Goal: Task Accomplishment & Management: Complete application form

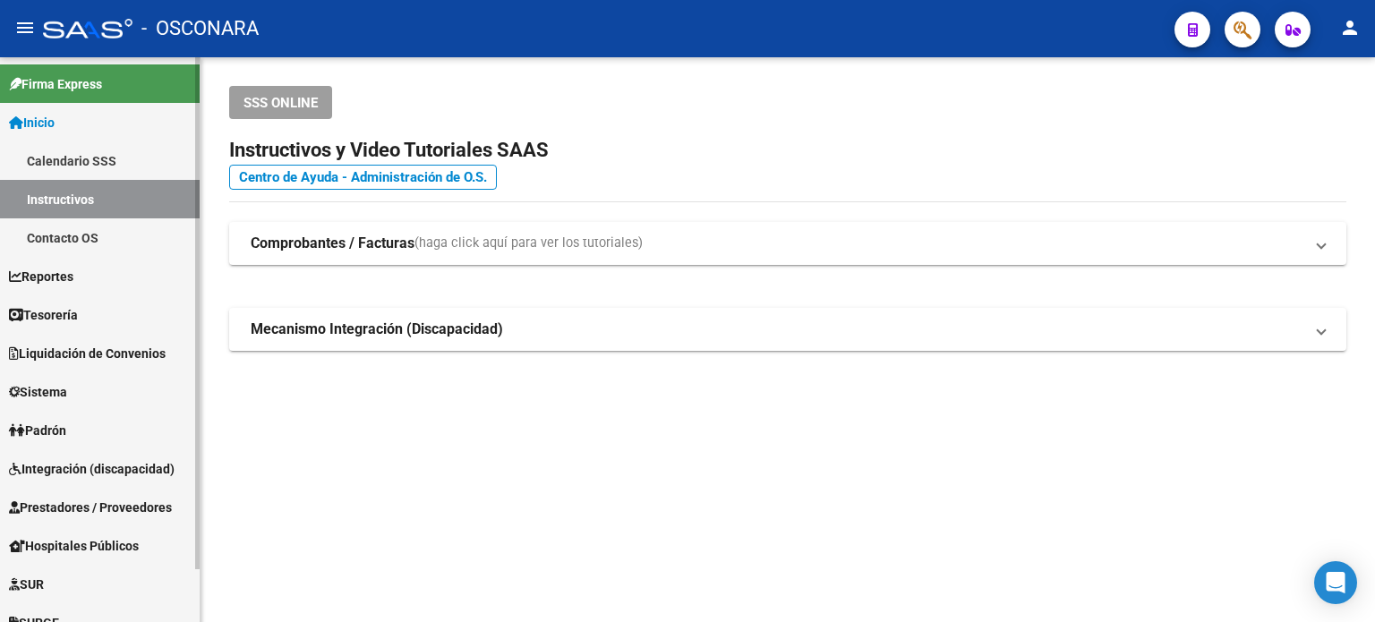
click at [85, 500] on span "Prestadores / Proveedores" at bounding box center [90, 508] width 163 height 20
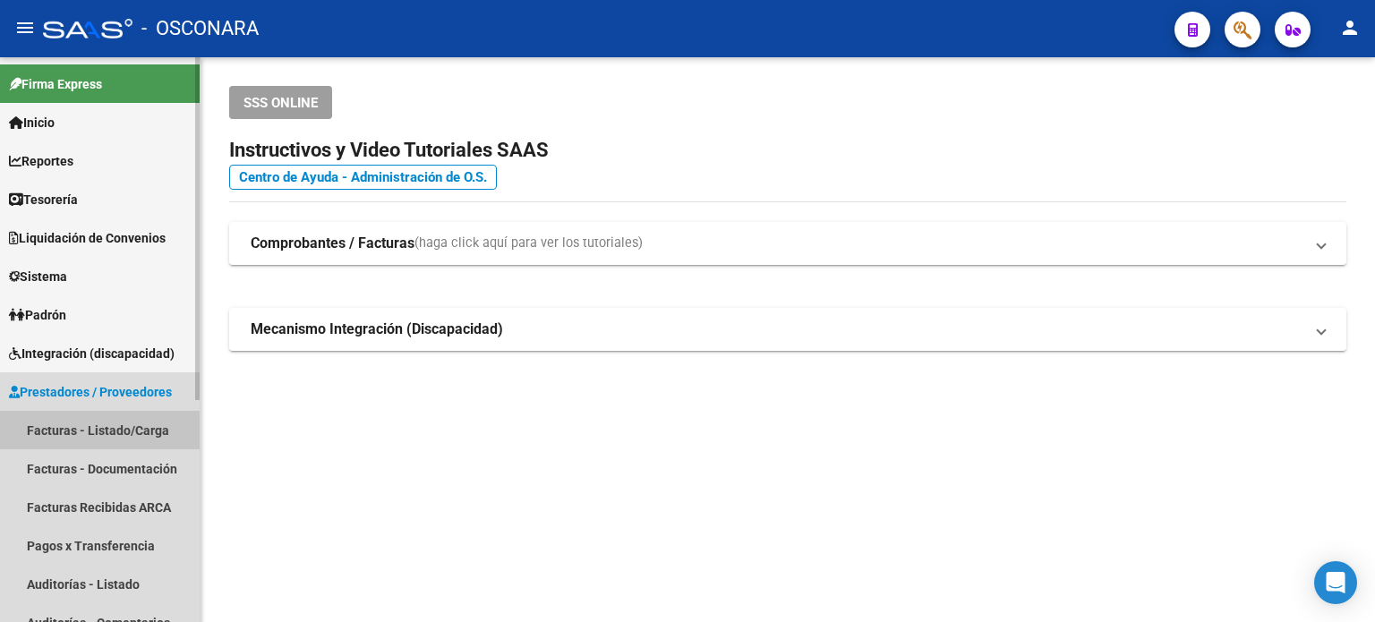
click at [93, 438] on link "Facturas - Listado/Carga" at bounding box center [100, 430] width 200 height 38
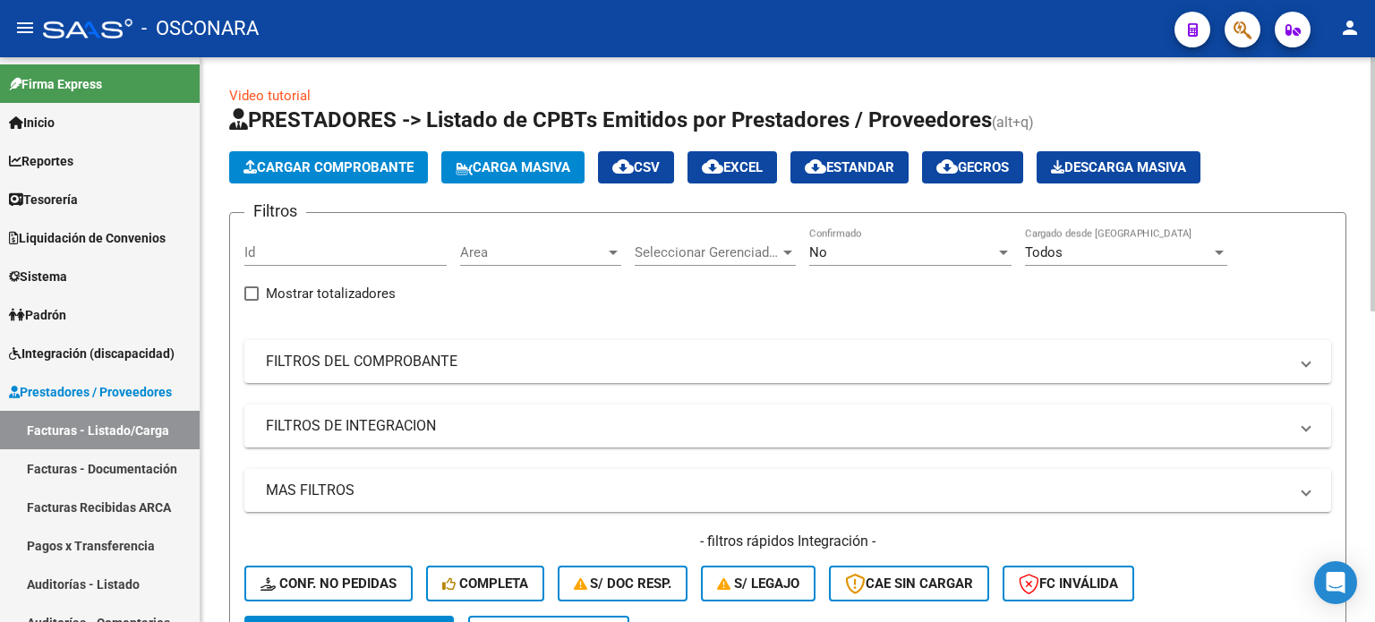
click at [369, 165] on span "Cargar Comprobante" at bounding box center [328, 167] width 170 height 16
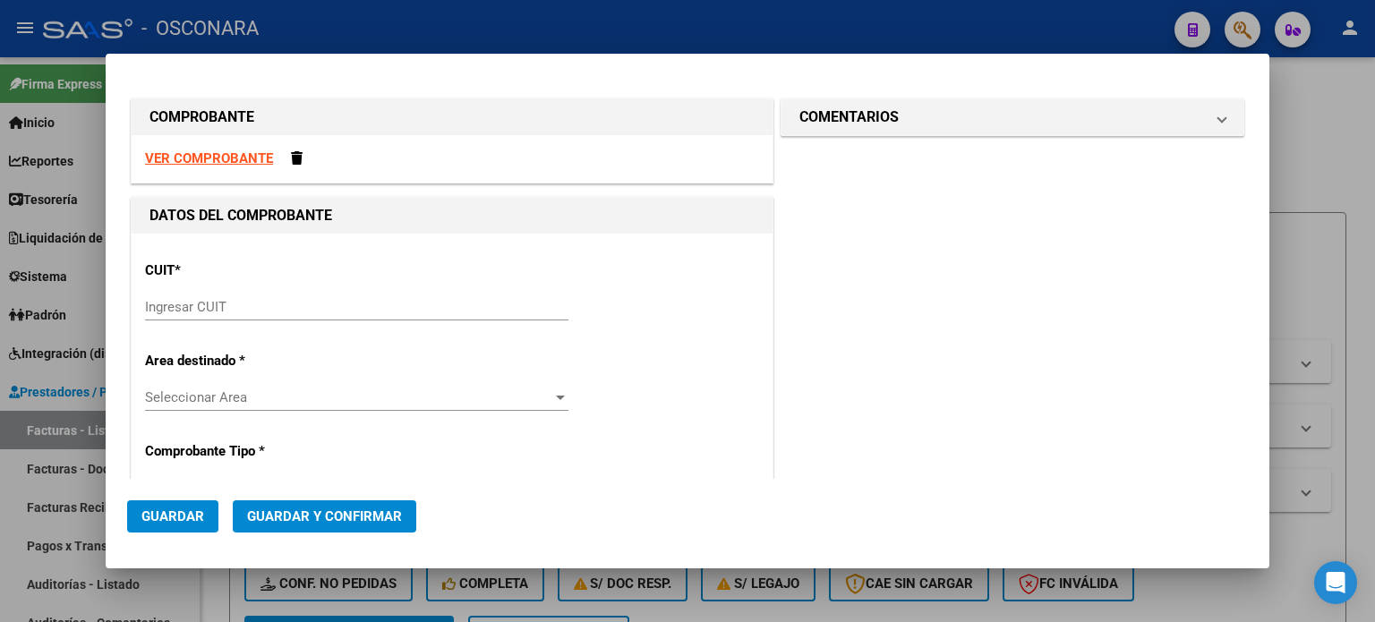
click at [254, 307] on input "Ingresar CUIT" at bounding box center [356, 307] width 423 height 16
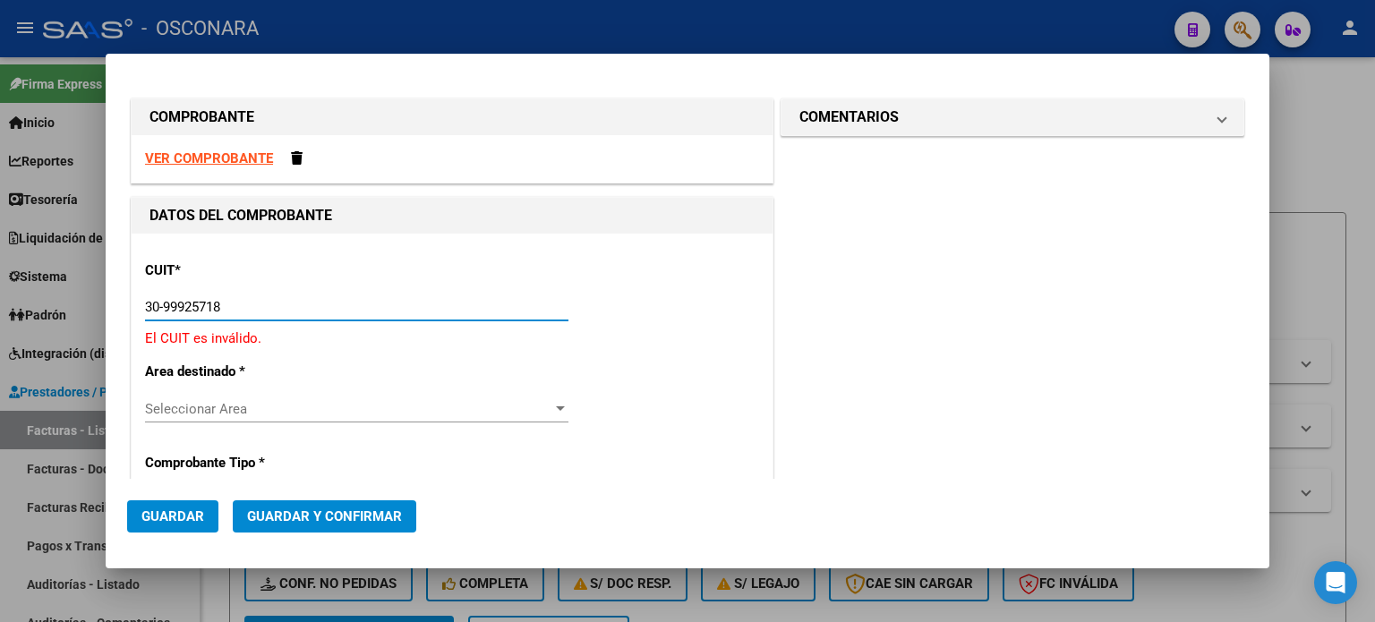
type input "30-99925718-2"
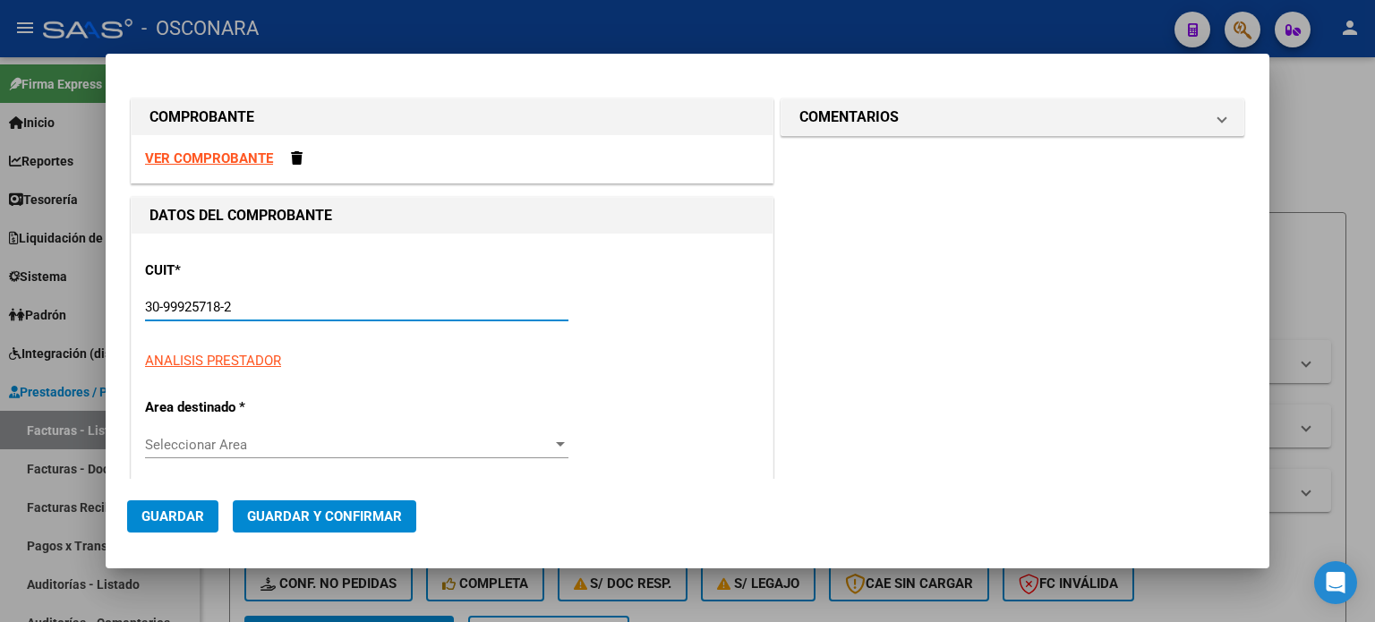
type input "37"
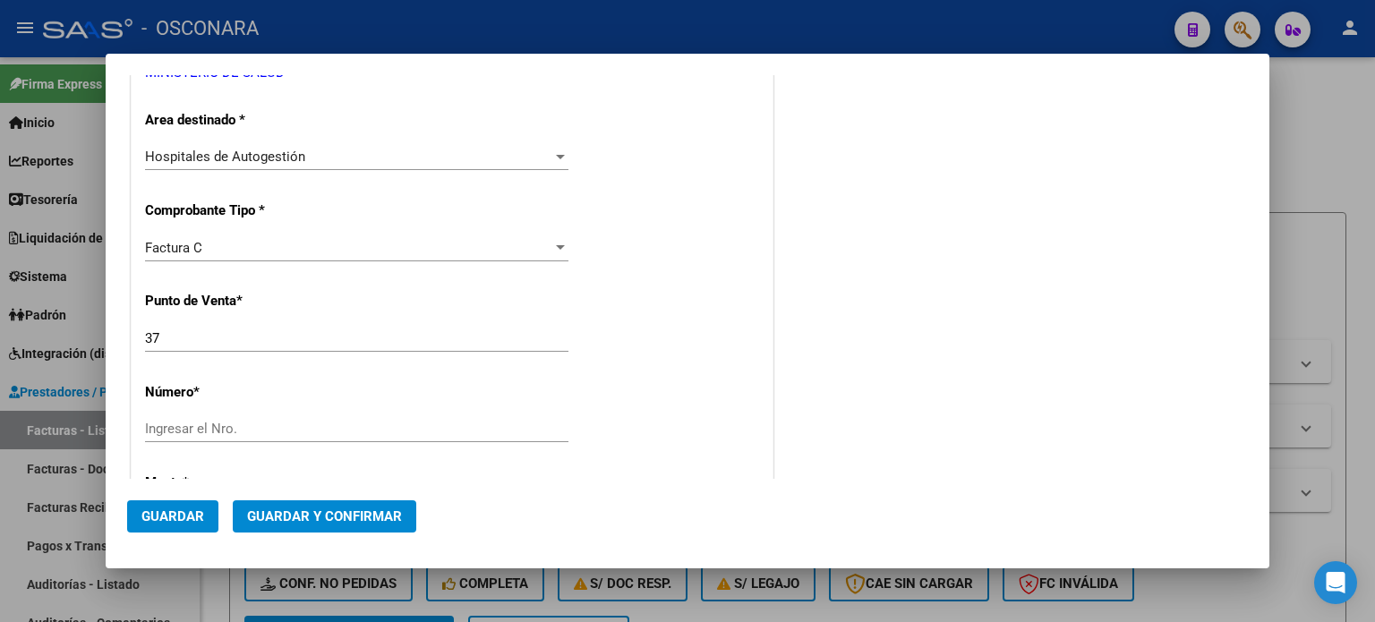
scroll to position [358, 0]
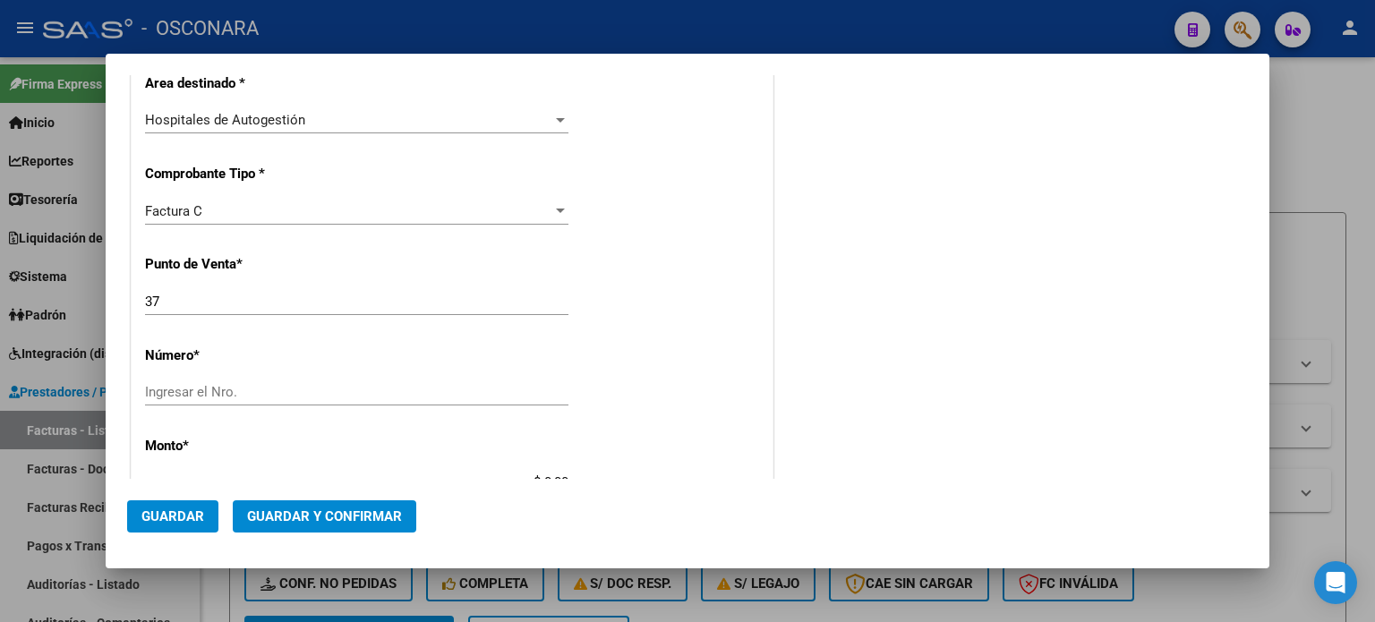
type input "30-99925718-2"
click at [183, 294] on input "37" at bounding box center [356, 302] width 423 height 16
type input "3"
type input "28"
click at [208, 389] on input "Ingresar el Nro." at bounding box center [356, 392] width 423 height 16
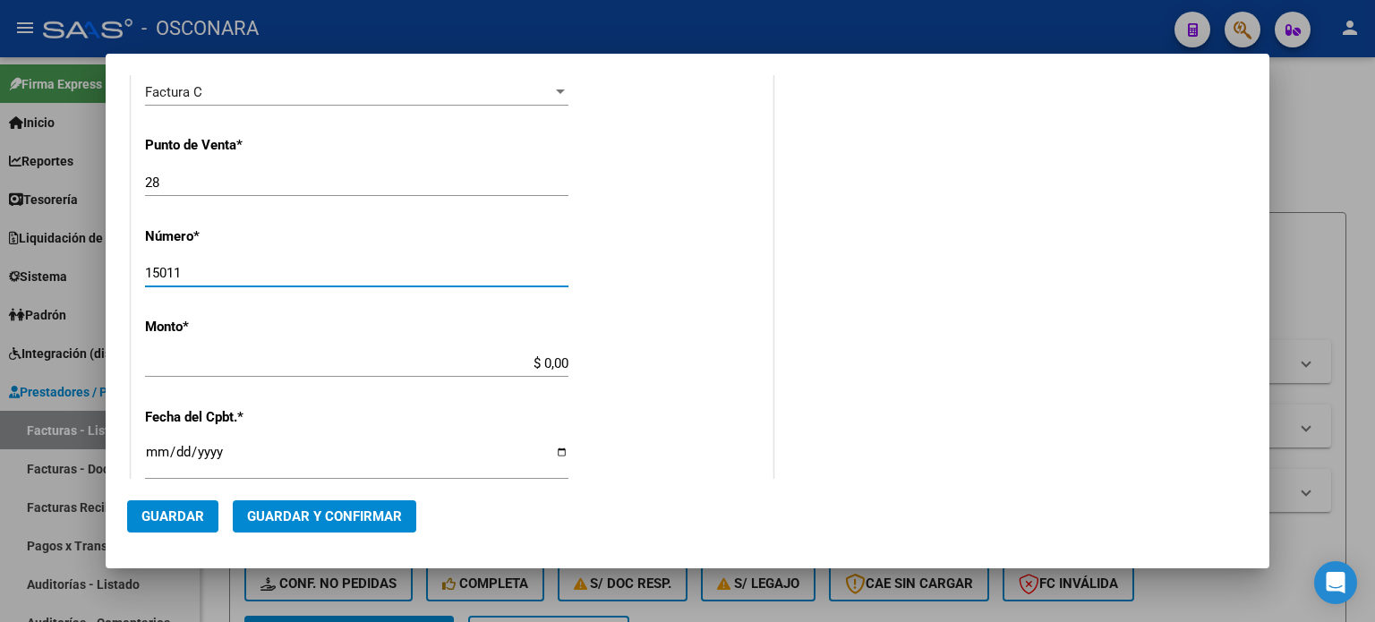
scroll to position [537, 0]
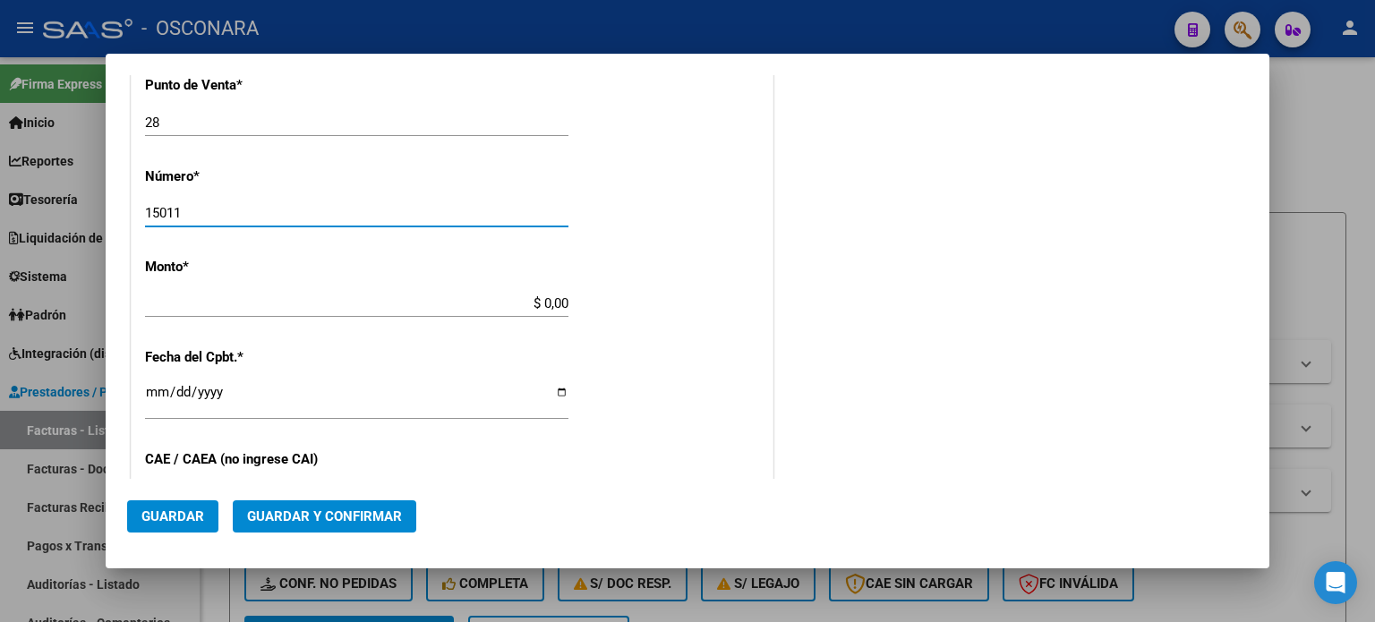
type input "15011"
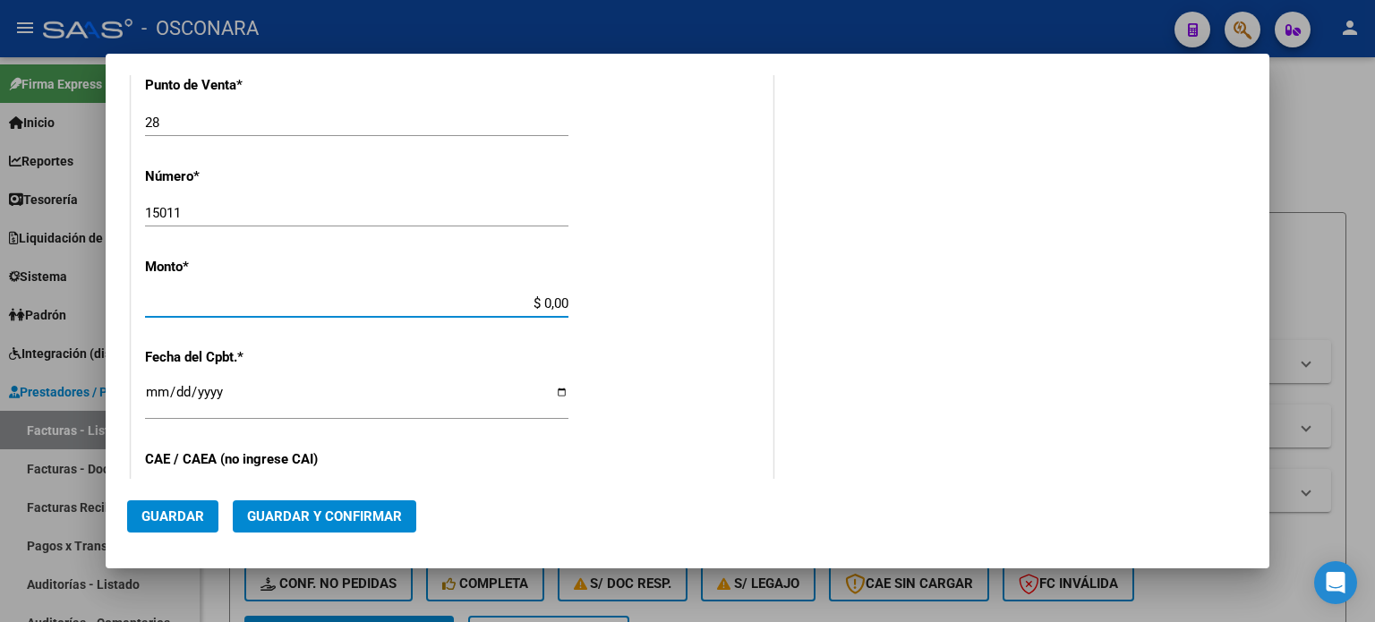
click at [543, 300] on input "$ 0,00" at bounding box center [356, 303] width 423 height 16
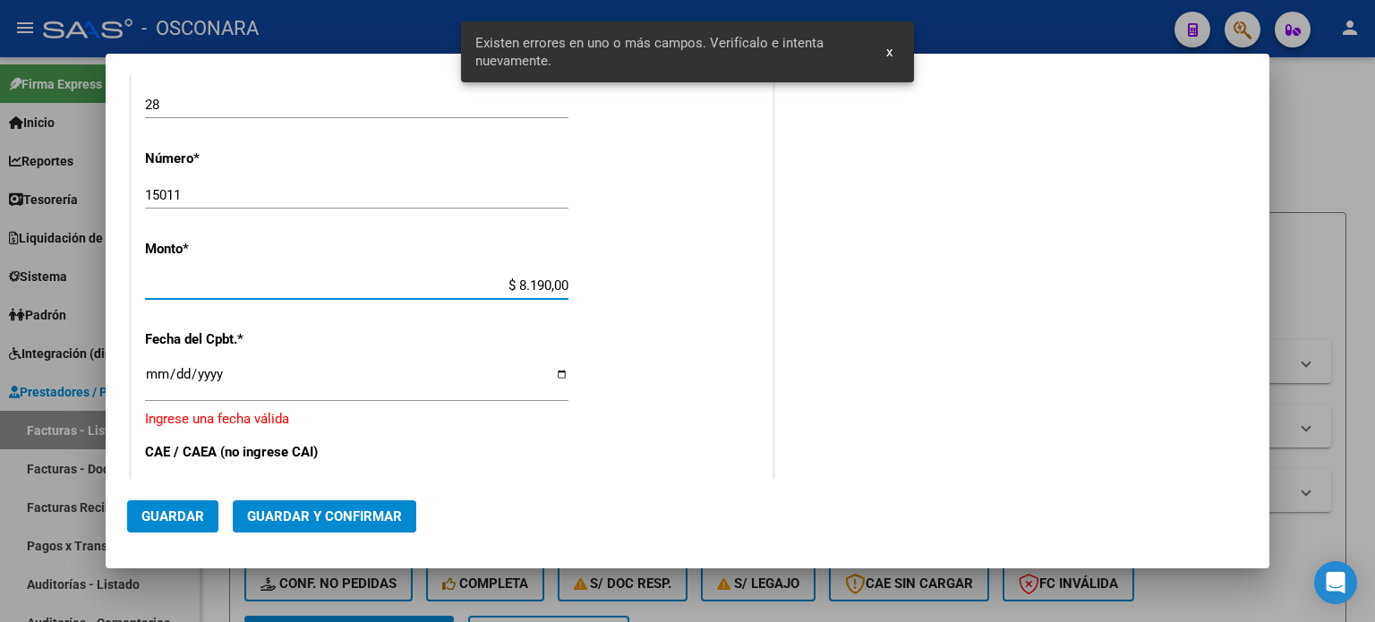
type input "$ 81.900,00"
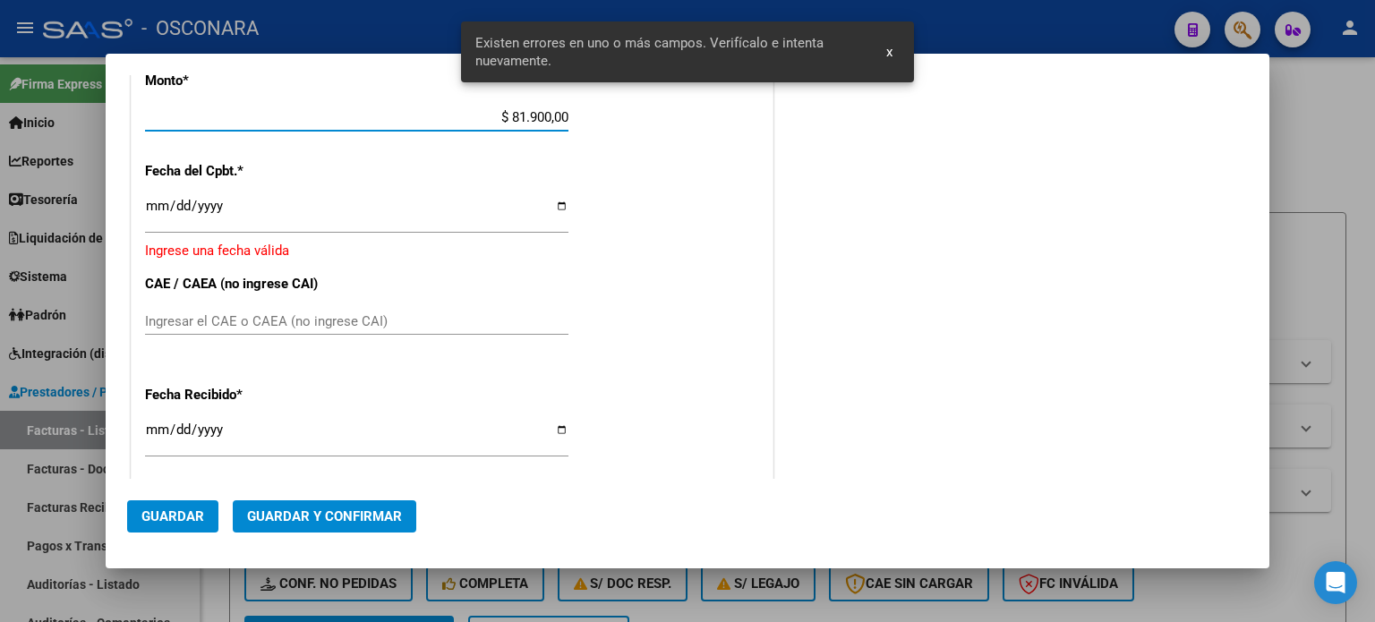
scroll to position [734, 0]
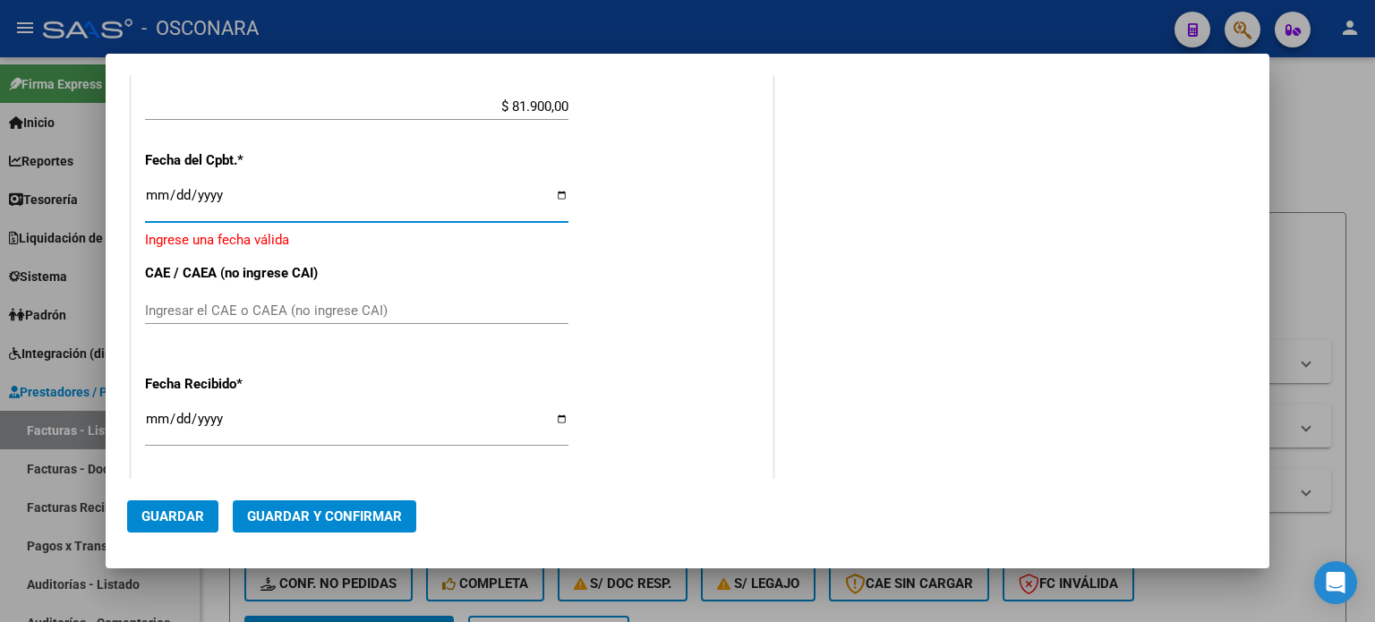
click at [160, 192] on input "Ingresar la fecha" at bounding box center [356, 202] width 423 height 29
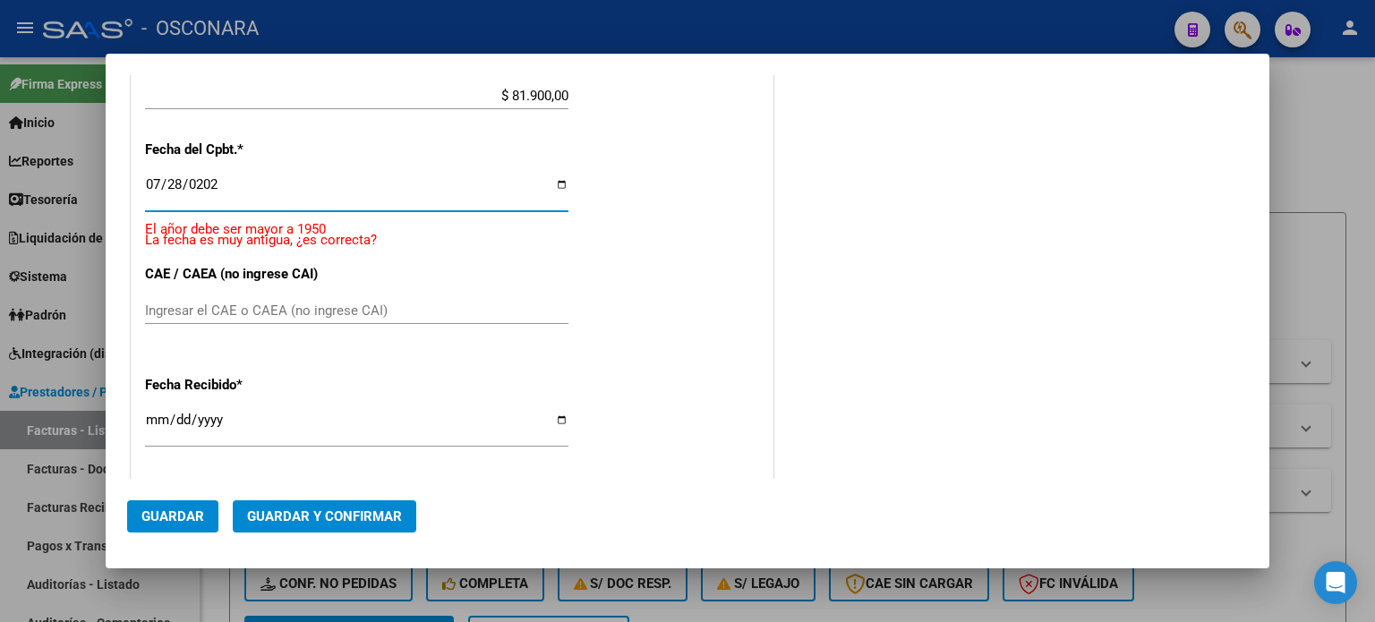
type input "[DATE]"
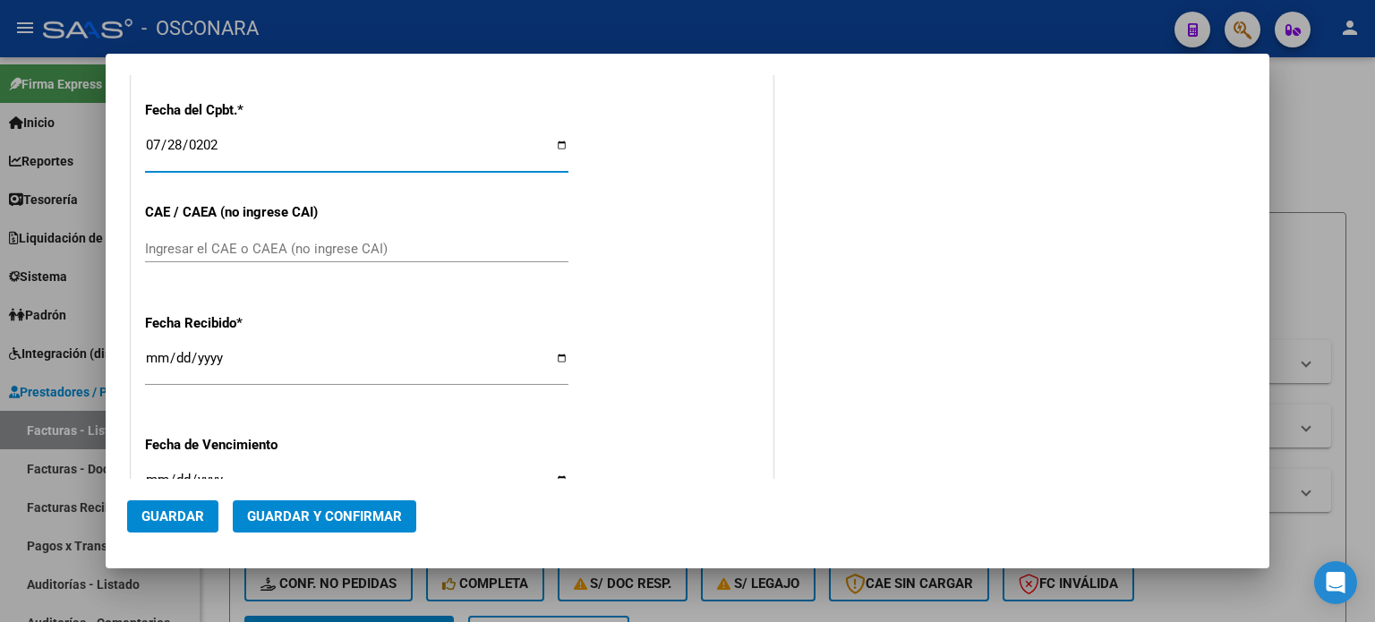
scroll to position [812, 0]
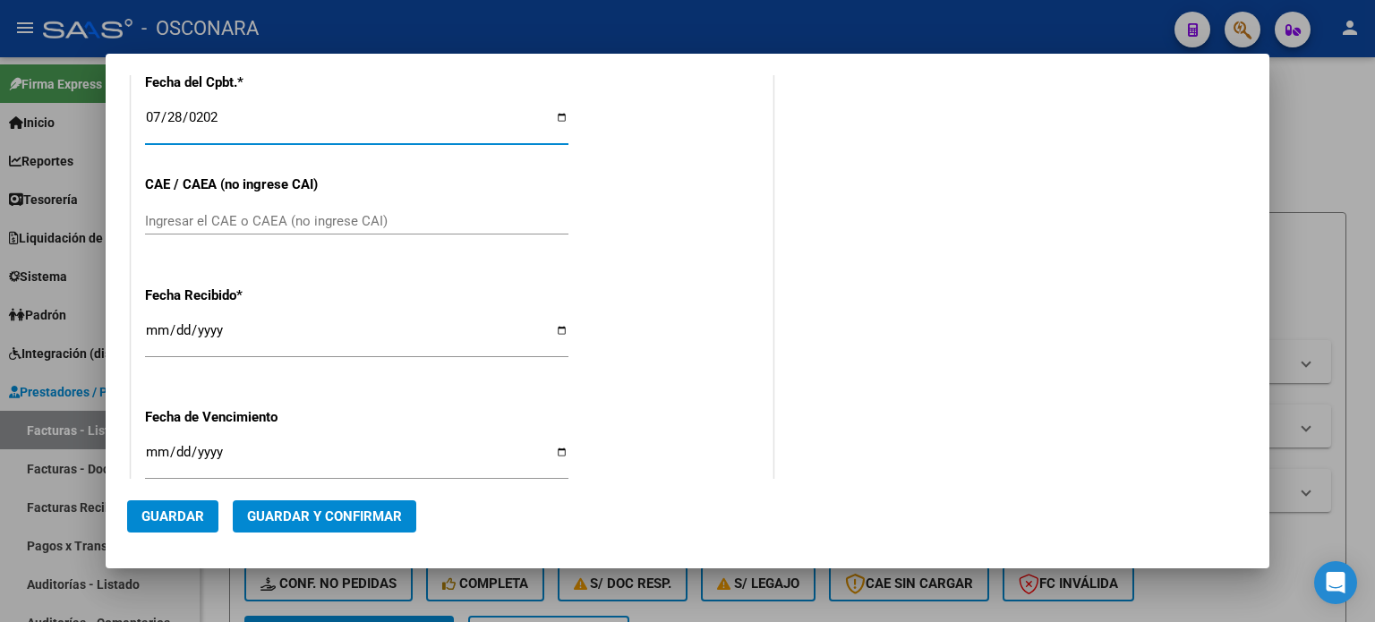
click at [156, 338] on input "[DATE]" at bounding box center [356, 337] width 423 height 29
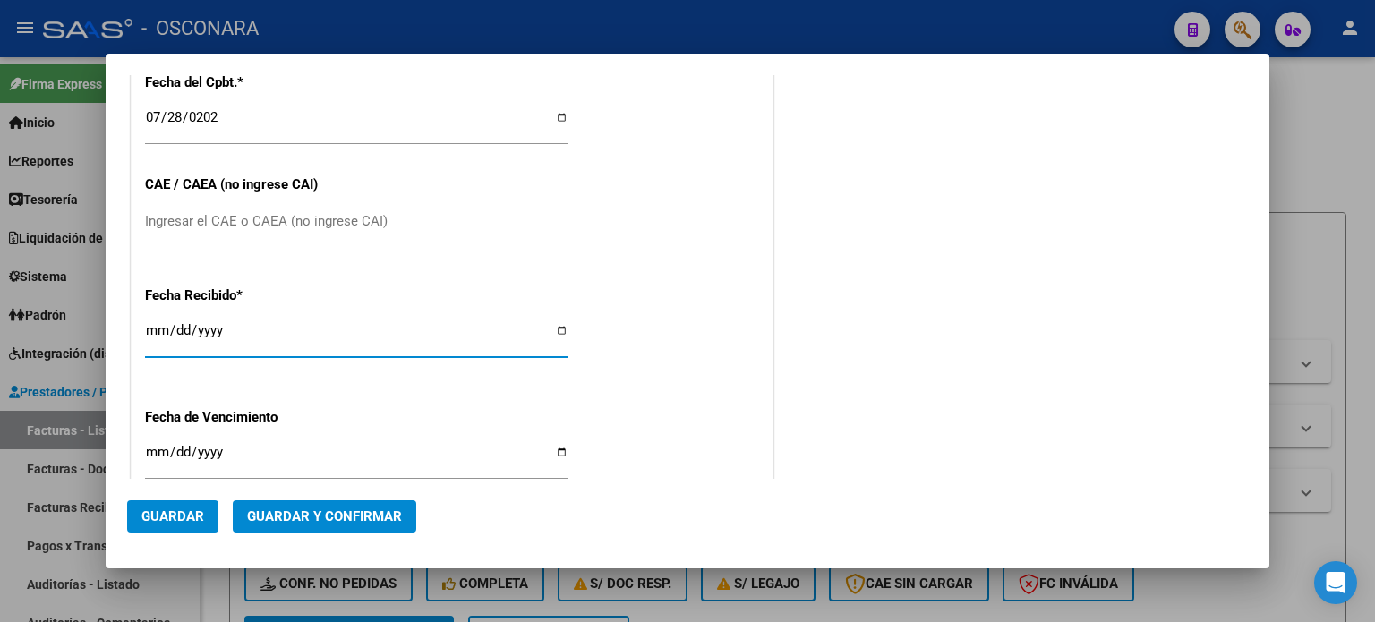
type input "[DATE]"
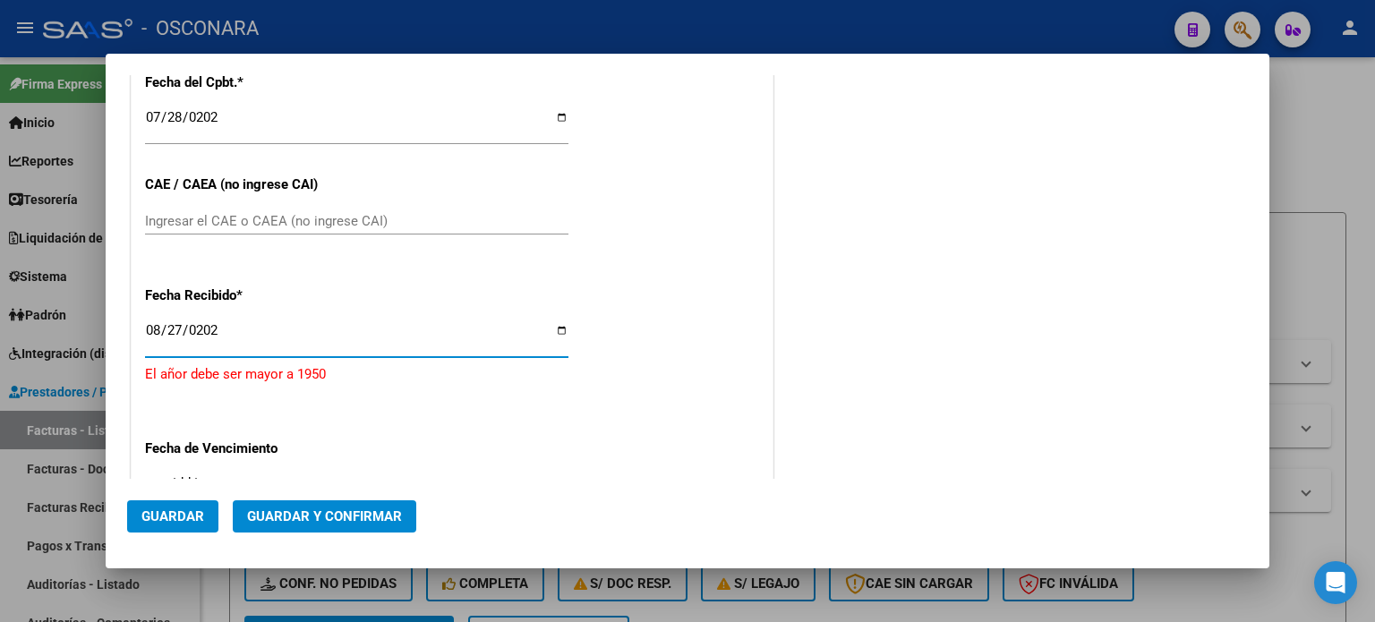
type input "[DATE]"
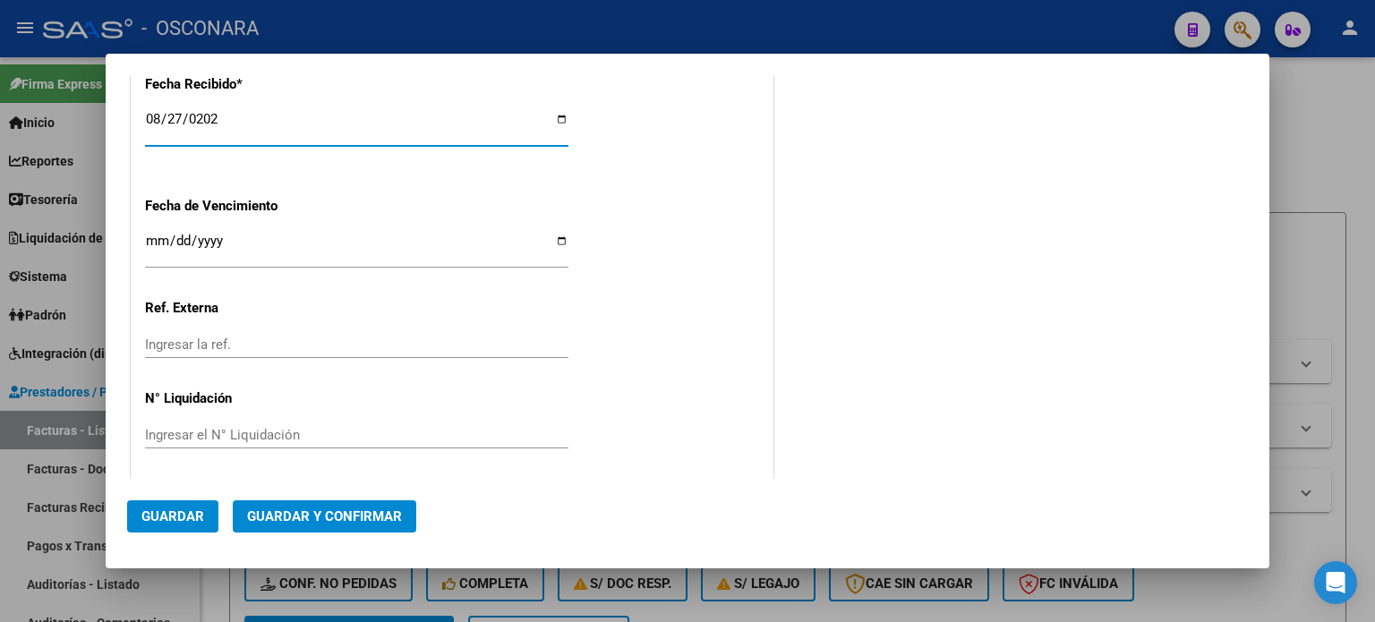
scroll to position [1026, 0]
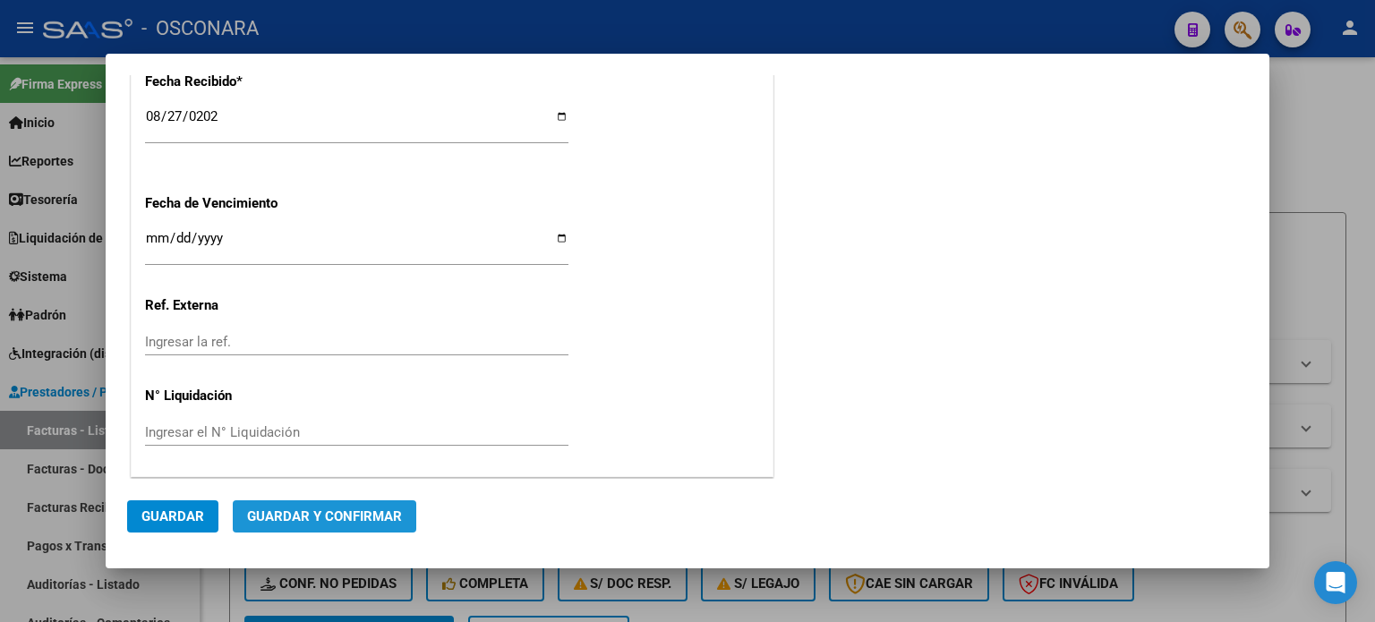
click at [354, 517] on span "Guardar y Confirmar" at bounding box center [324, 516] width 155 height 16
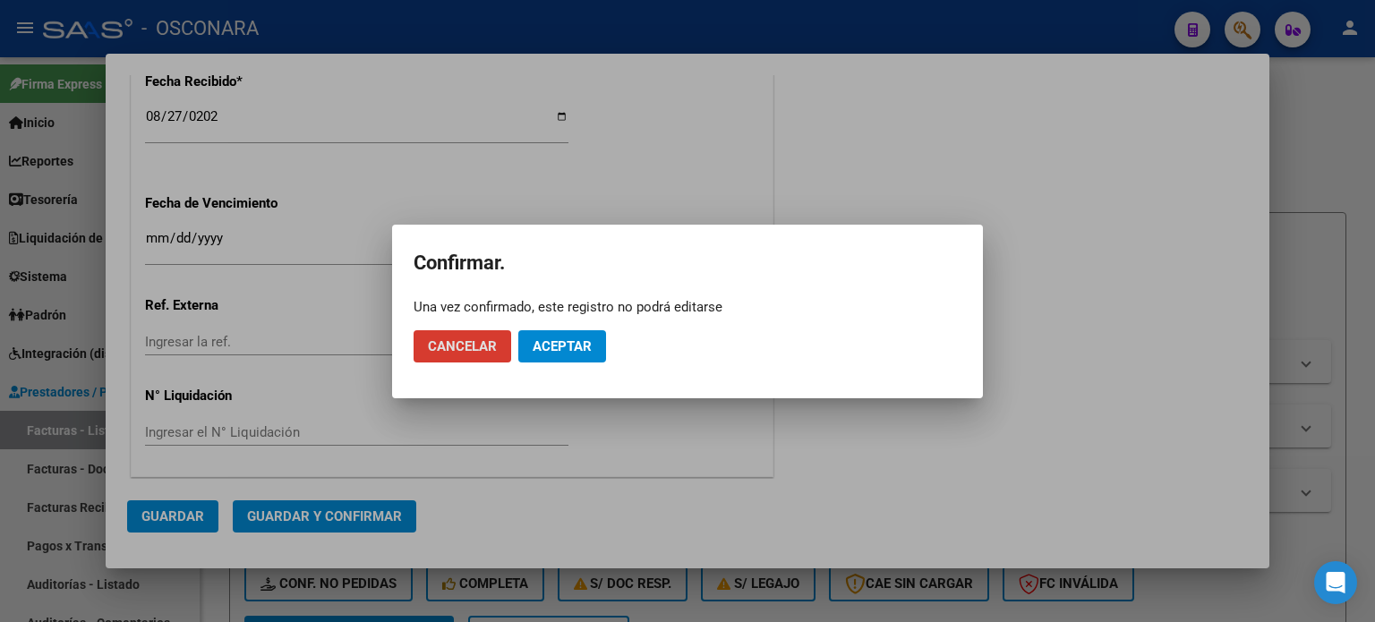
click at [573, 334] on button "Aceptar" at bounding box center [562, 346] width 88 height 32
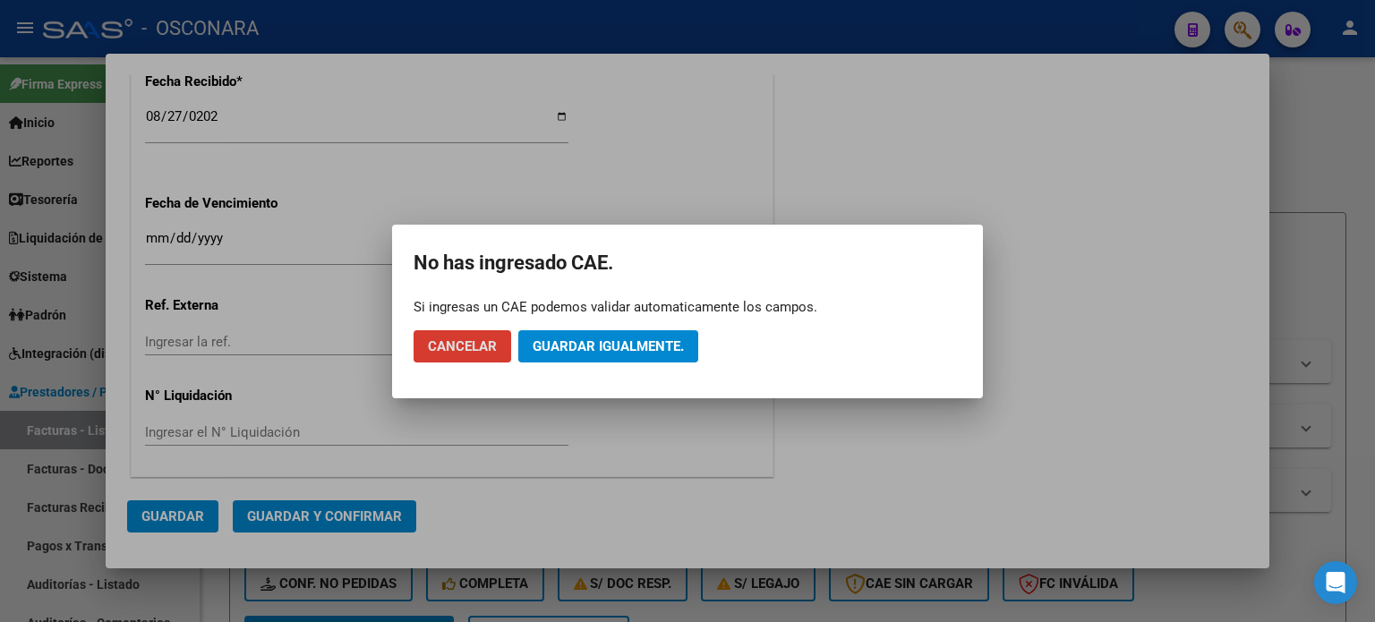
click at [576, 343] on span "Guardar igualmente." at bounding box center [608, 346] width 151 height 16
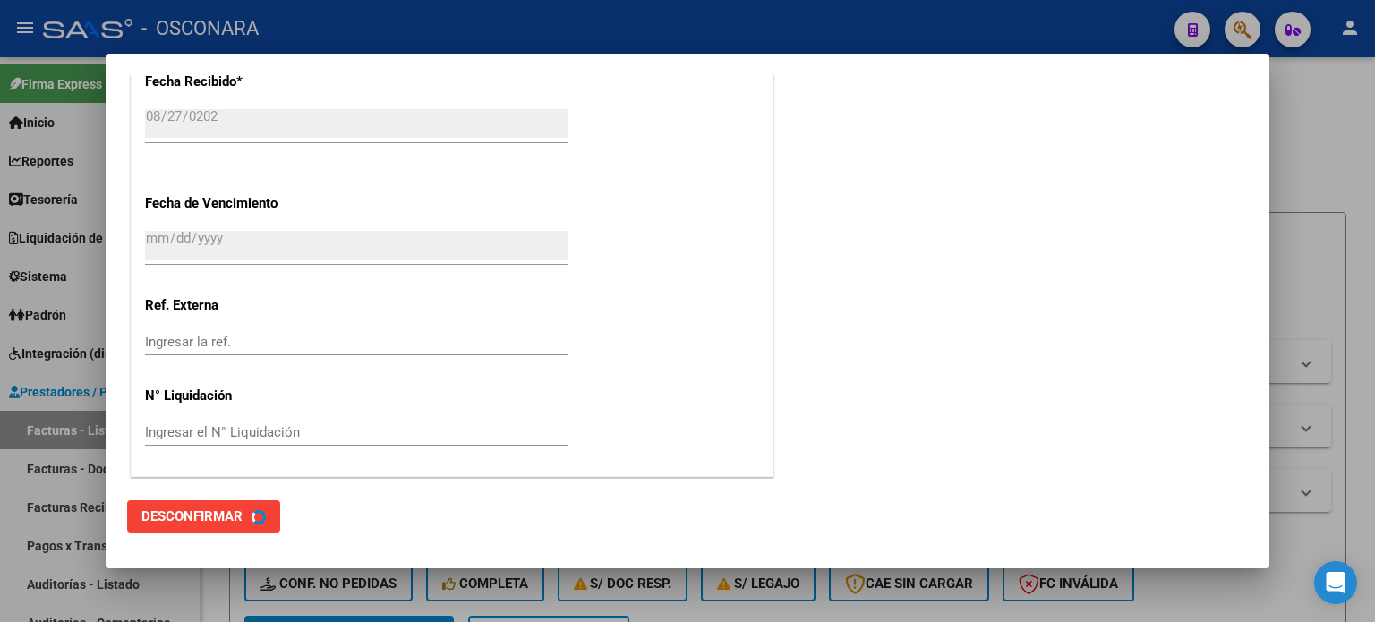
scroll to position [0, 0]
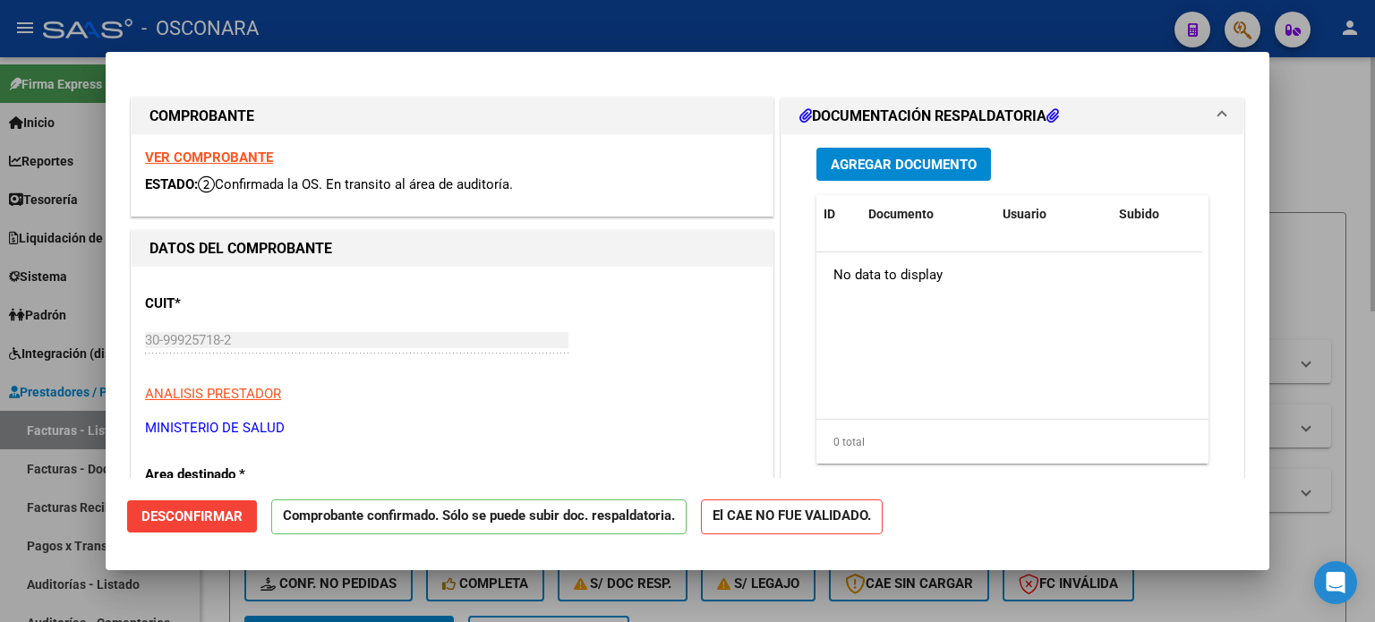
drag, startPoint x: 1317, startPoint y: 110, endPoint x: 1327, endPoint y: 110, distance: 9.8
click at [1318, 111] on div at bounding box center [687, 311] width 1375 height 622
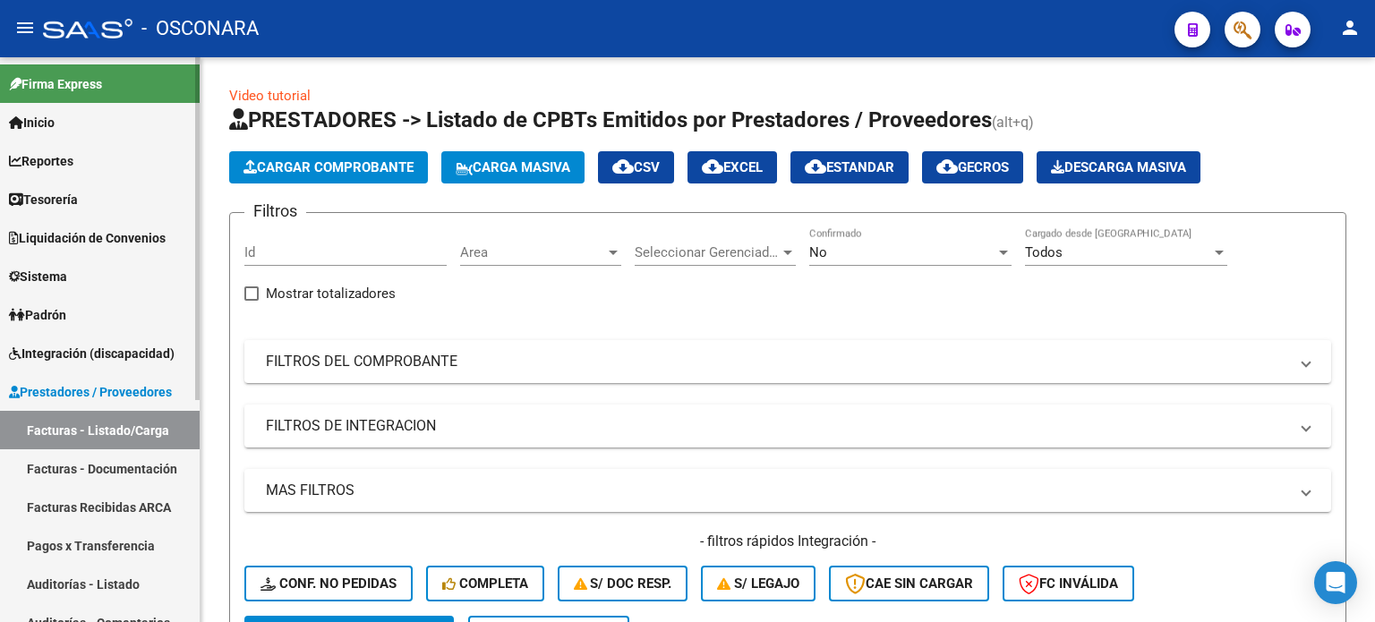
click at [107, 592] on link "Auditorías - Listado" at bounding box center [100, 584] width 200 height 38
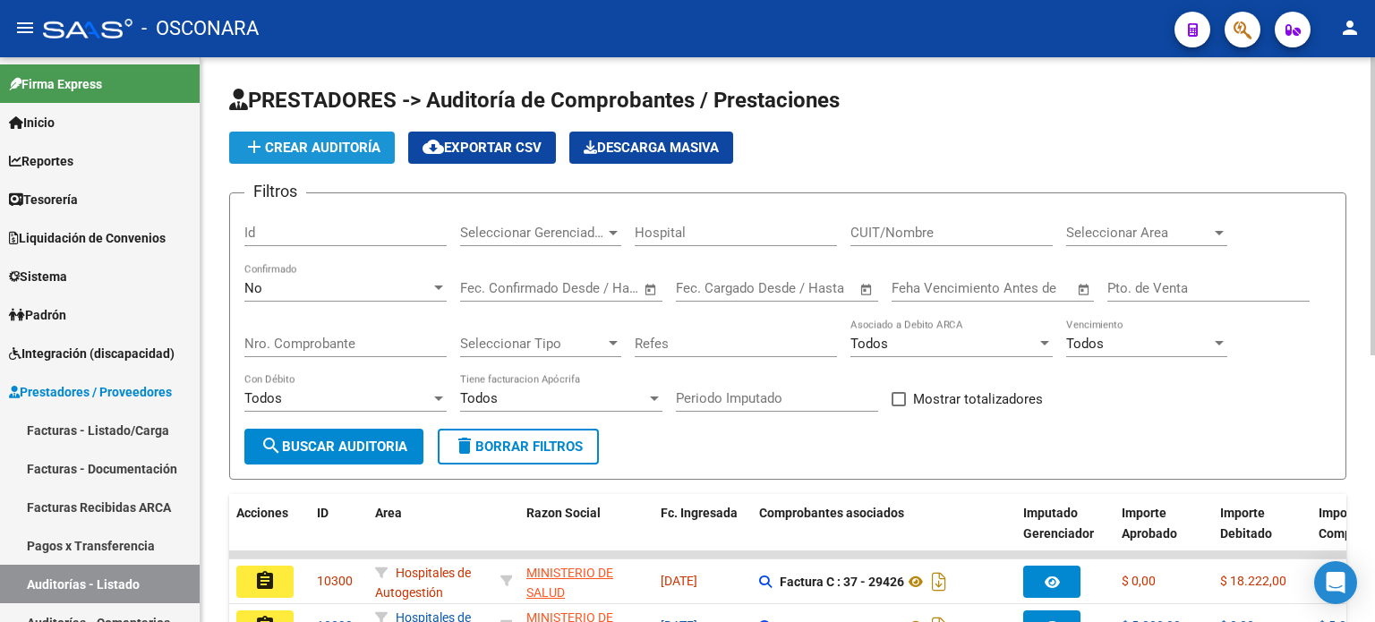
click at [285, 147] on span "add Crear Auditoría" at bounding box center [311, 148] width 137 height 16
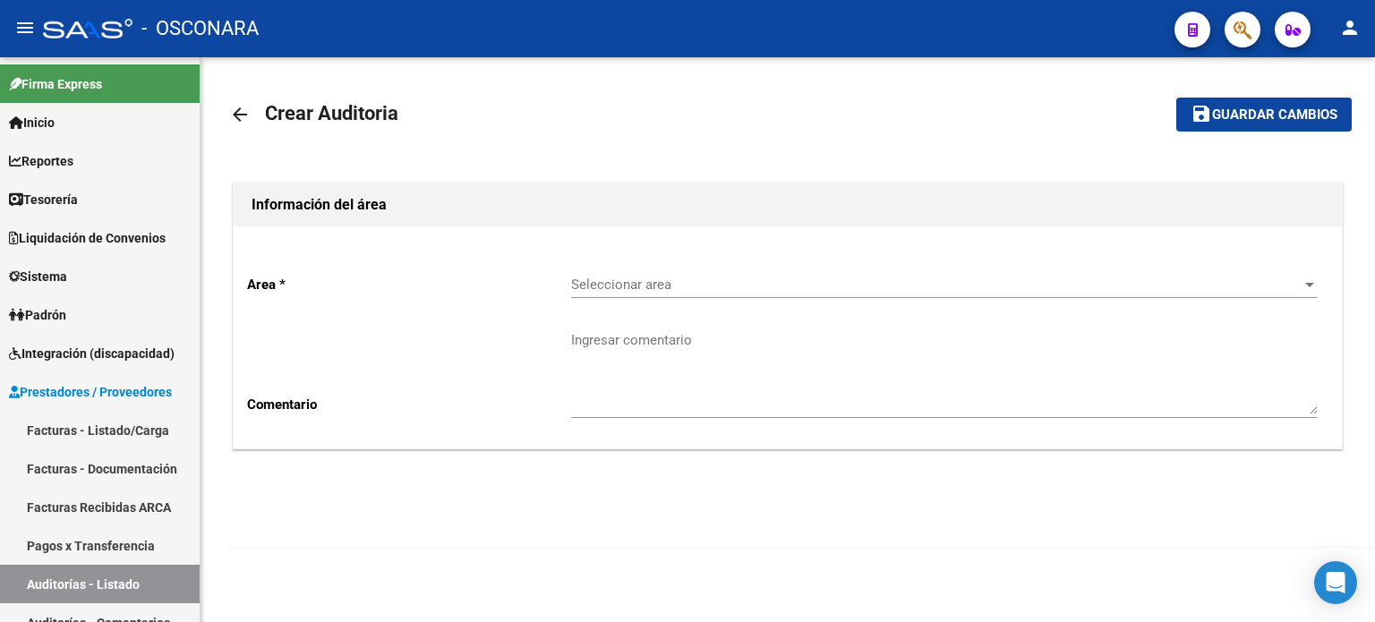
click at [742, 278] on span "Seleccionar area" at bounding box center [936, 285] width 730 height 16
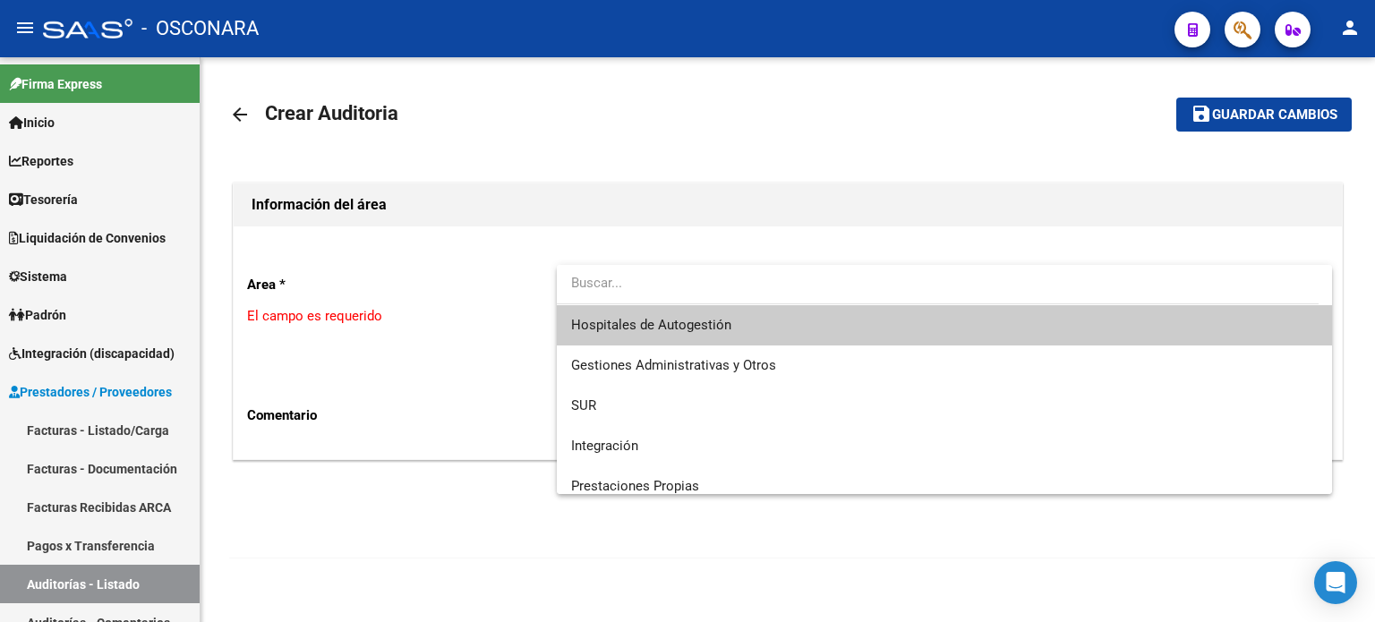
click at [751, 339] on span "Hospitales de Autogestión" at bounding box center [944, 325] width 746 height 40
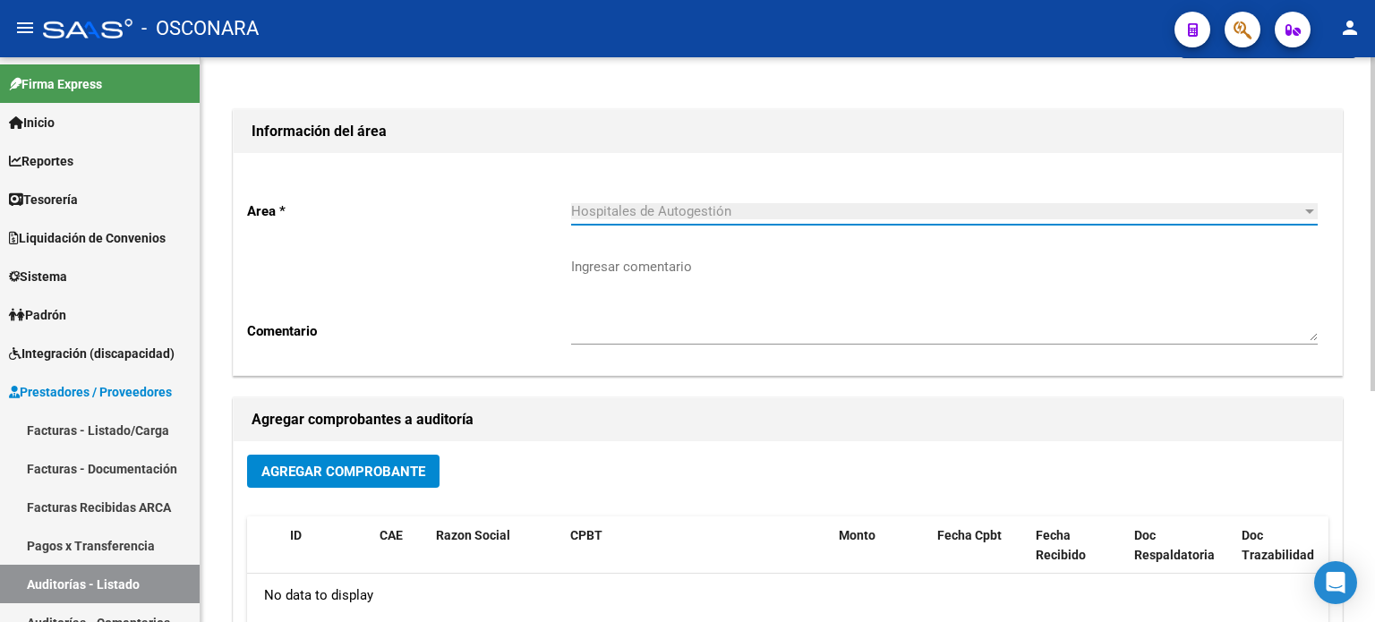
scroll to position [390, 0]
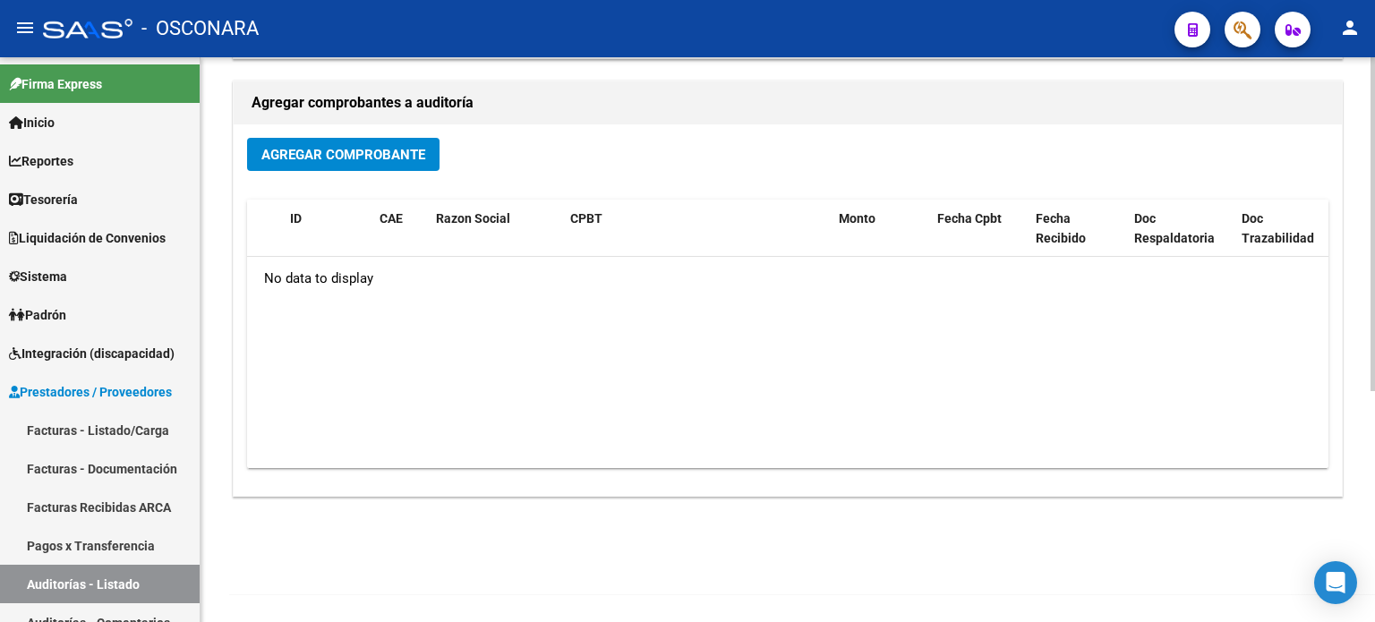
click at [394, 156] on span "Agregar Comprobante" at bounding box center [343, 155] width 164 height 16
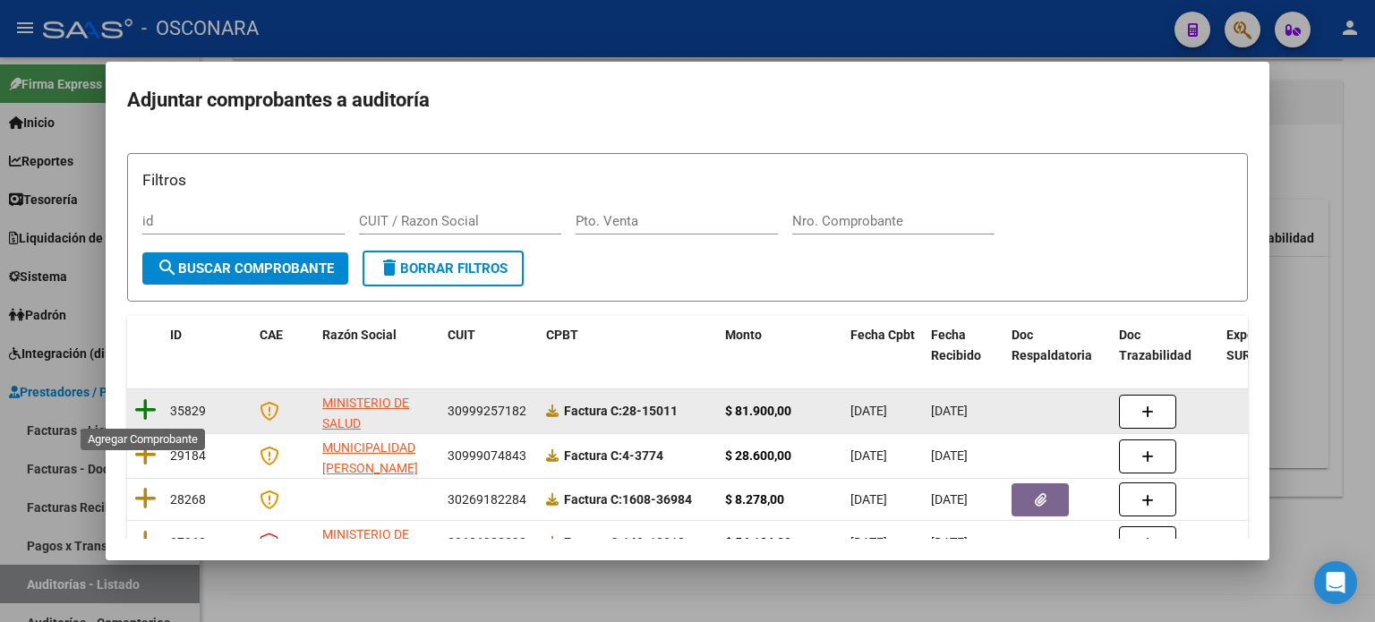
click at [154, 407] on icon at bounding box center [145, 409] width 22 height 25
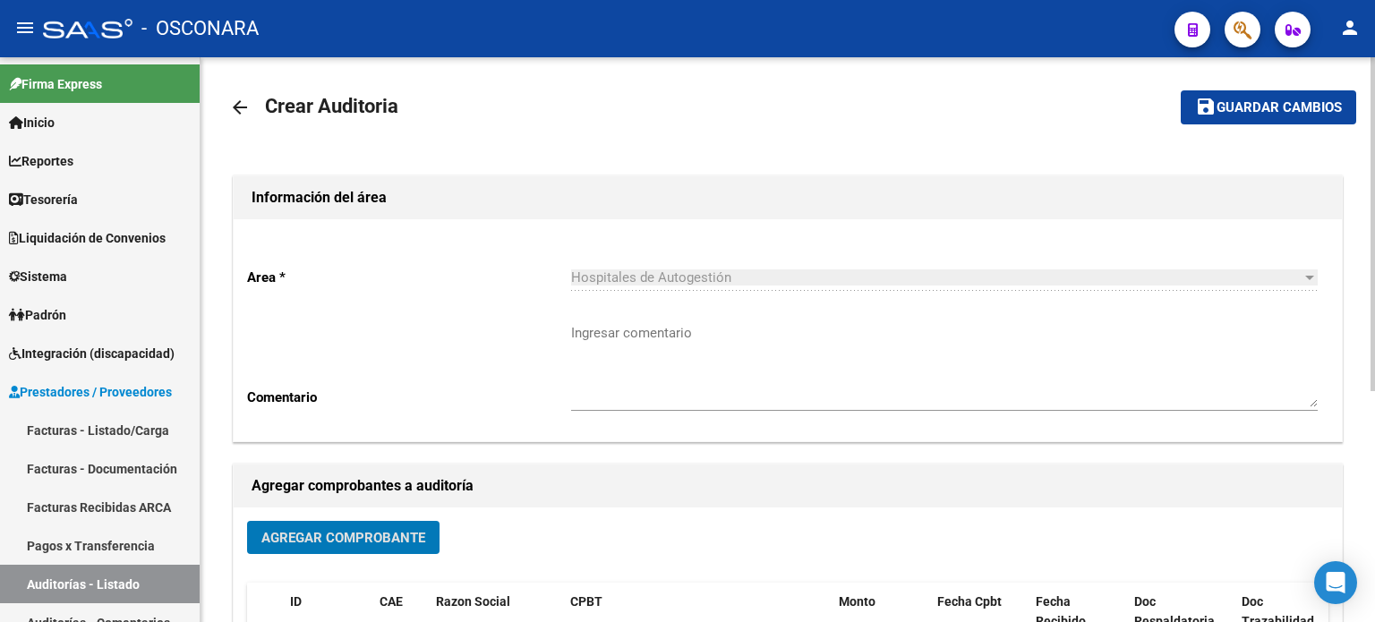
scroll to position [0, 0]
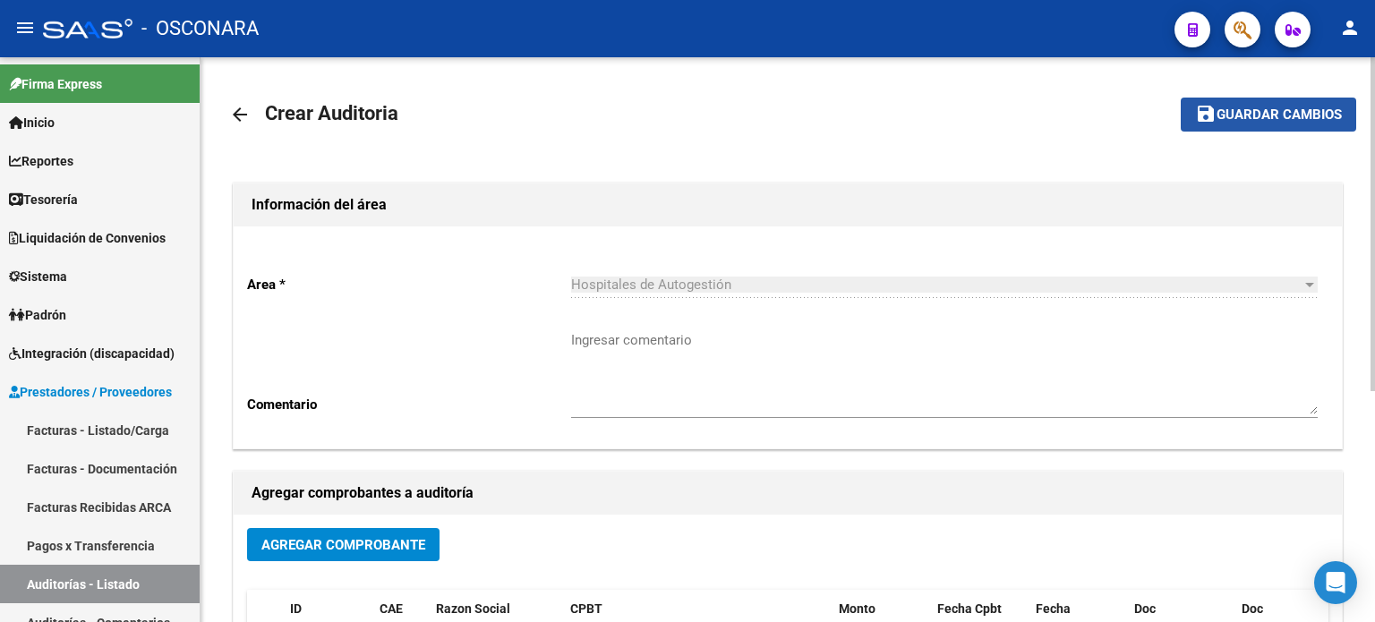
click at [1291, 123] on span "Guardar cambios" at bounding box center [1278, 115] width 125 height 16
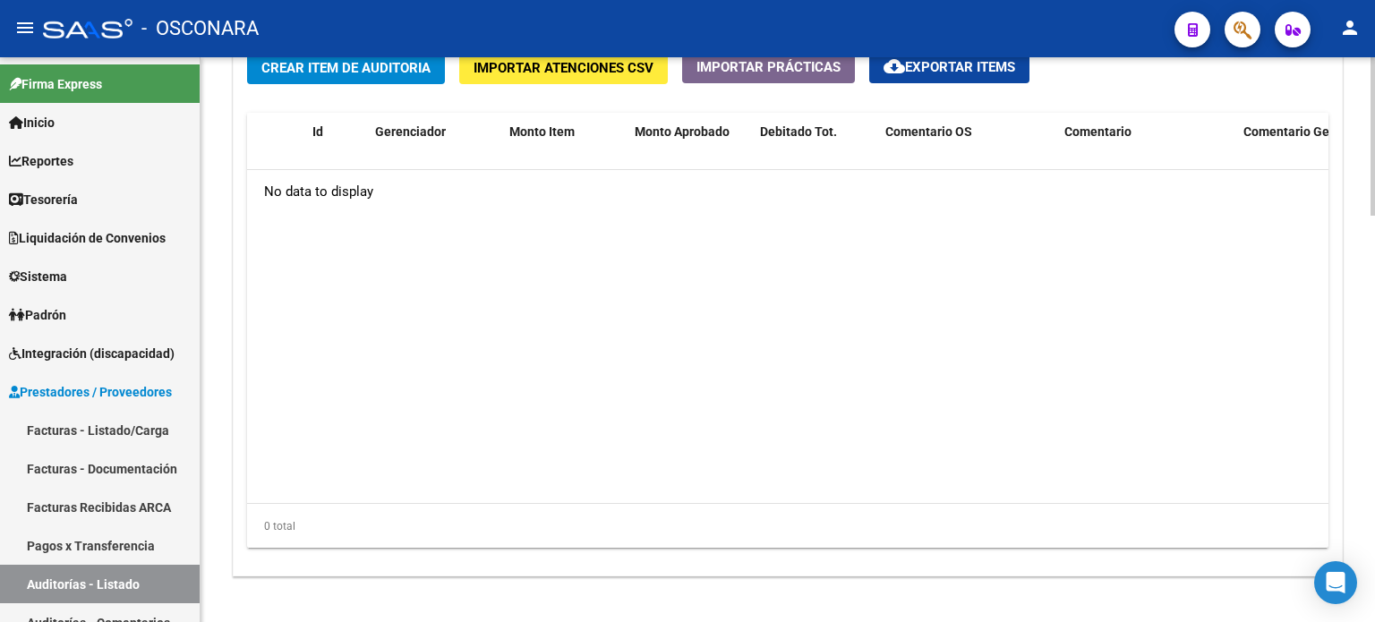
scroll to position [1269, 0]
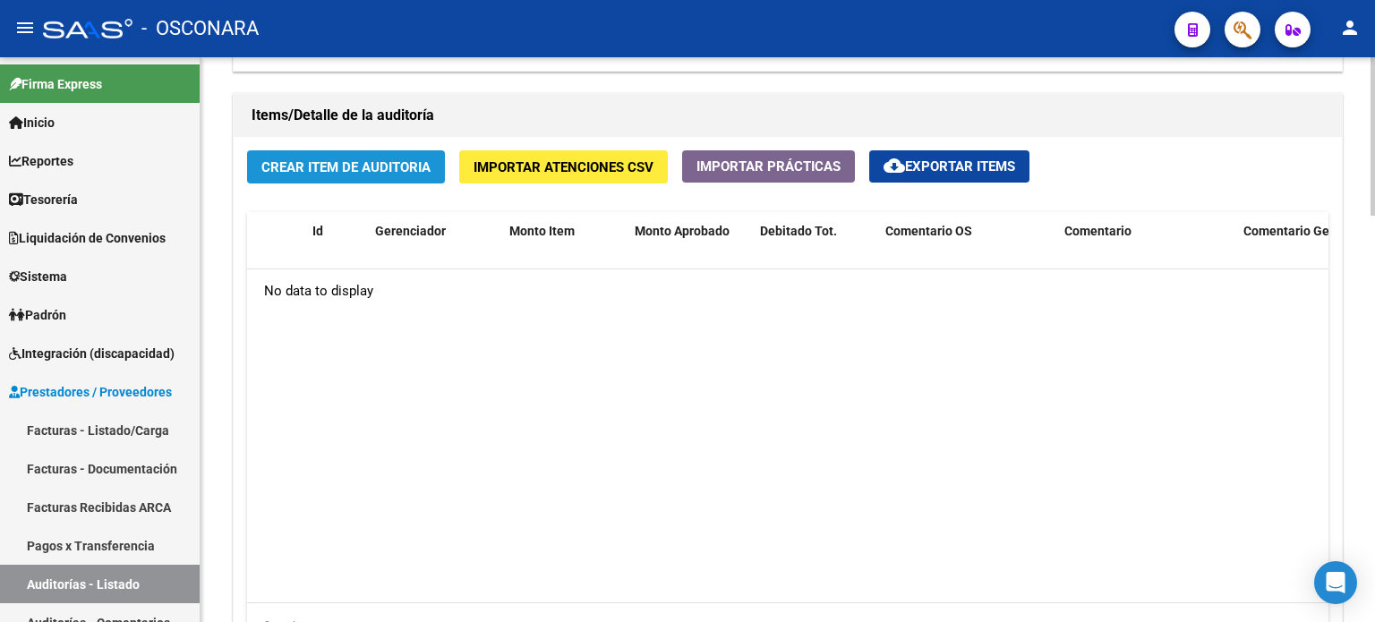
click at [315, 173] on span "Crear Item de Auditoria" at bounding box center [345, 167] width 169 height 16
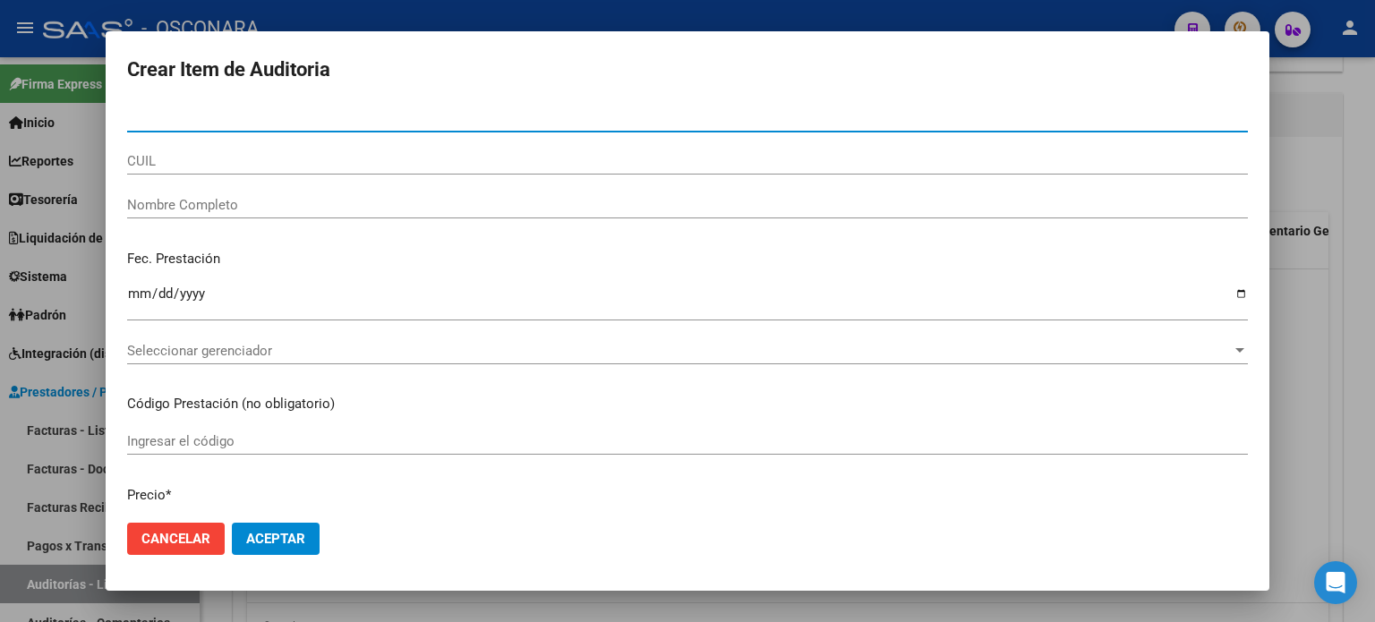
paste input "24016899"
type input "24016899"
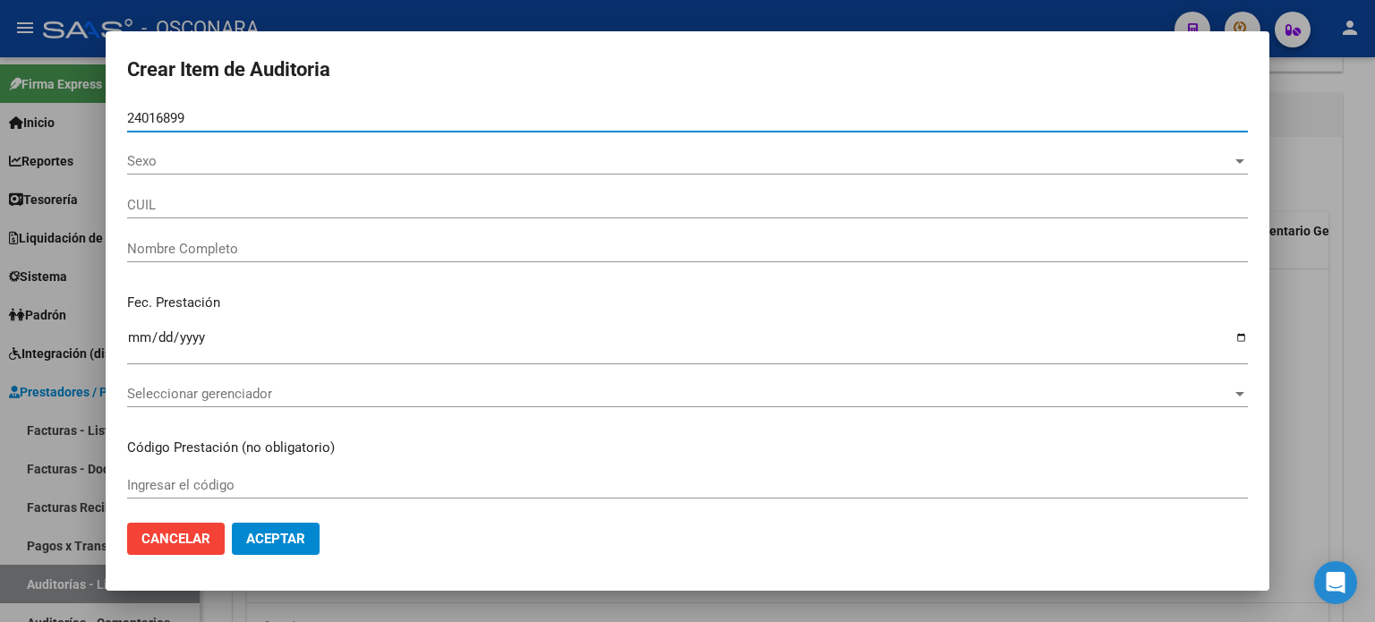
type input "20240168996"
type input "ABACA [PERSON_NAME]"
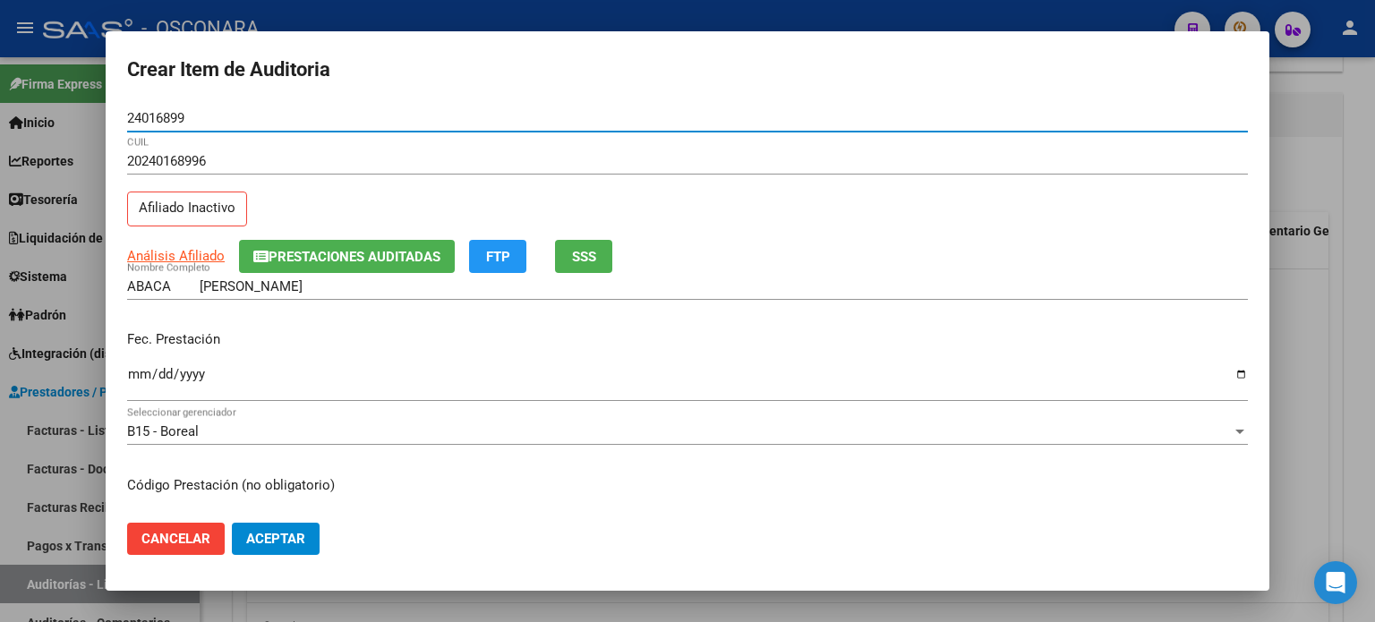
type input "24016899"
click at [601, 257] on button "SSS" at bounding box center [583, 256] width 57 height 33
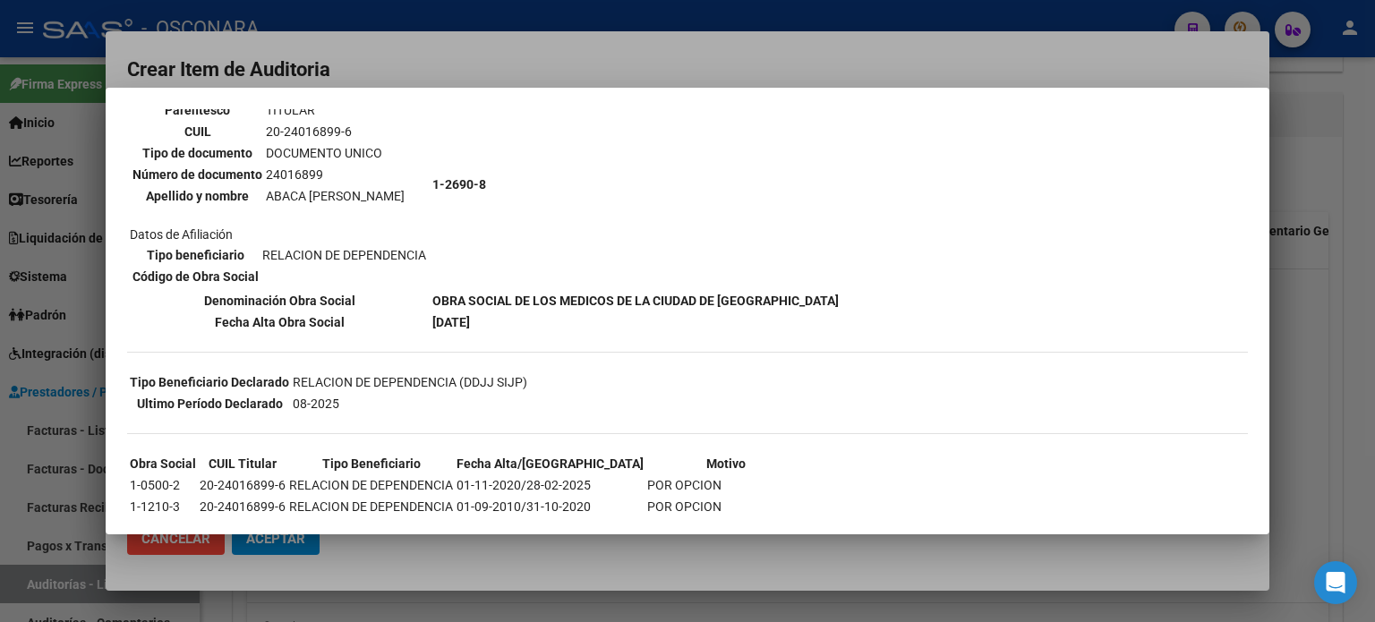
scroll to position [251, 0]
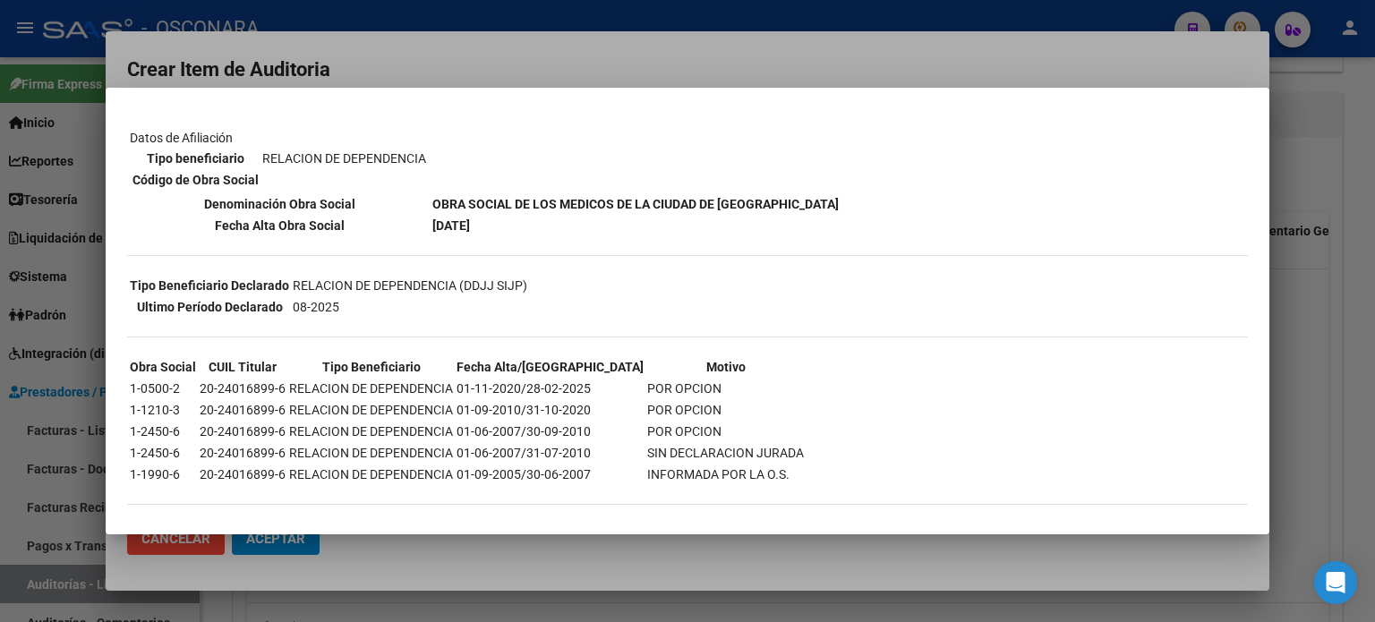
click at [1321, 327] on div at bounding box center [687, 311] width 1375 height 622
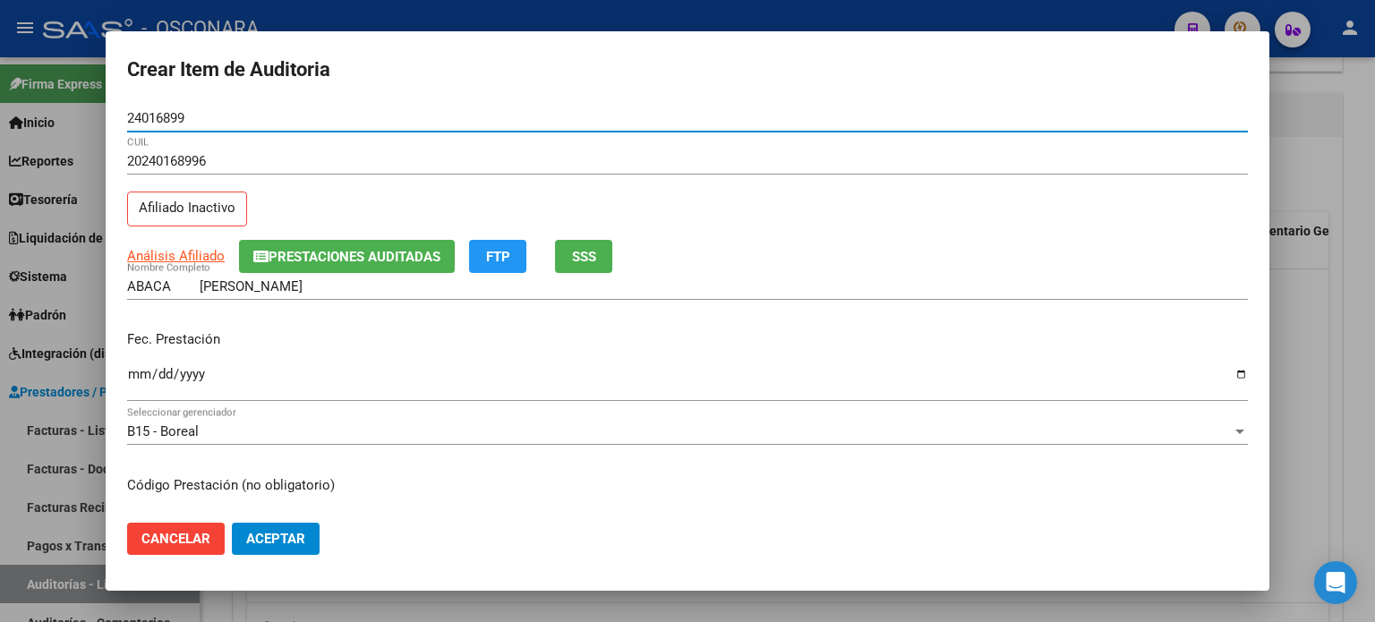
drag, startPoint x: 199, startPoint y: 114, endPoint x: 121, endPoint y: 105, distance: 78.4
click at [121, 105] on mat-dialog-content "24016899 Nro Documento 20240168996 CUIL Afiliado Inactivo Análisis Afiliado Pre…" at bounding box center [687, 307] width 1163 height 405
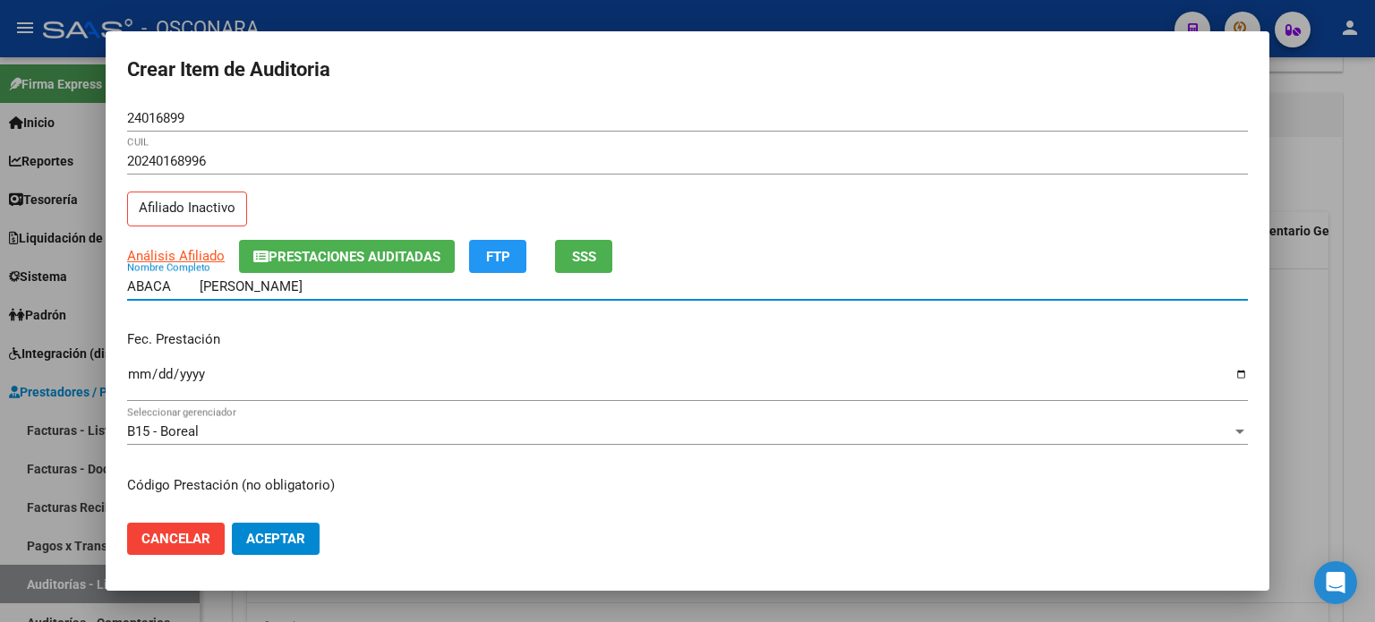
drag, startPoint x: 355, startPoint y: 283, endPoint x: 70, endPoint y: 283, distance: 285.5
click at [70, 283] on div "Crear Item de Auditoria 24016899 Nro Documento 20240168996 CUIL Afiliado Inacti…" at bounding box center [687, 311] width 1375 height 622
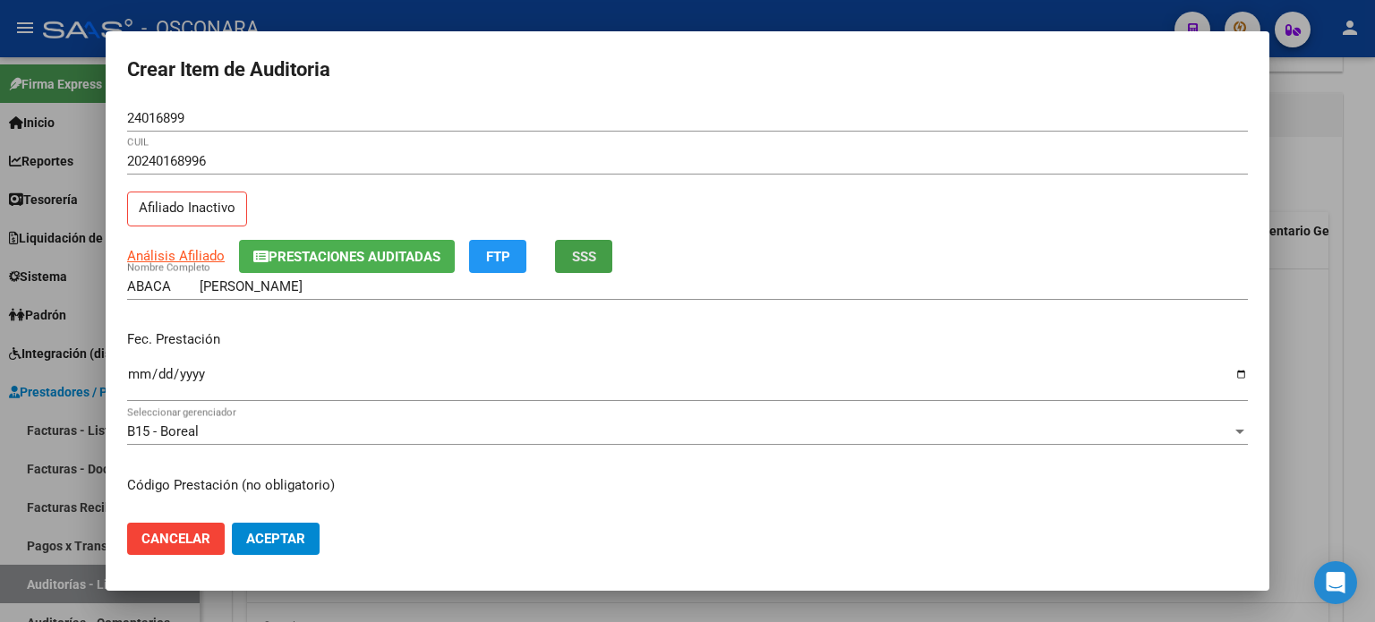
click at [586, 254] on span "SSS" at bounding box center [584, 257] width 24 height 16
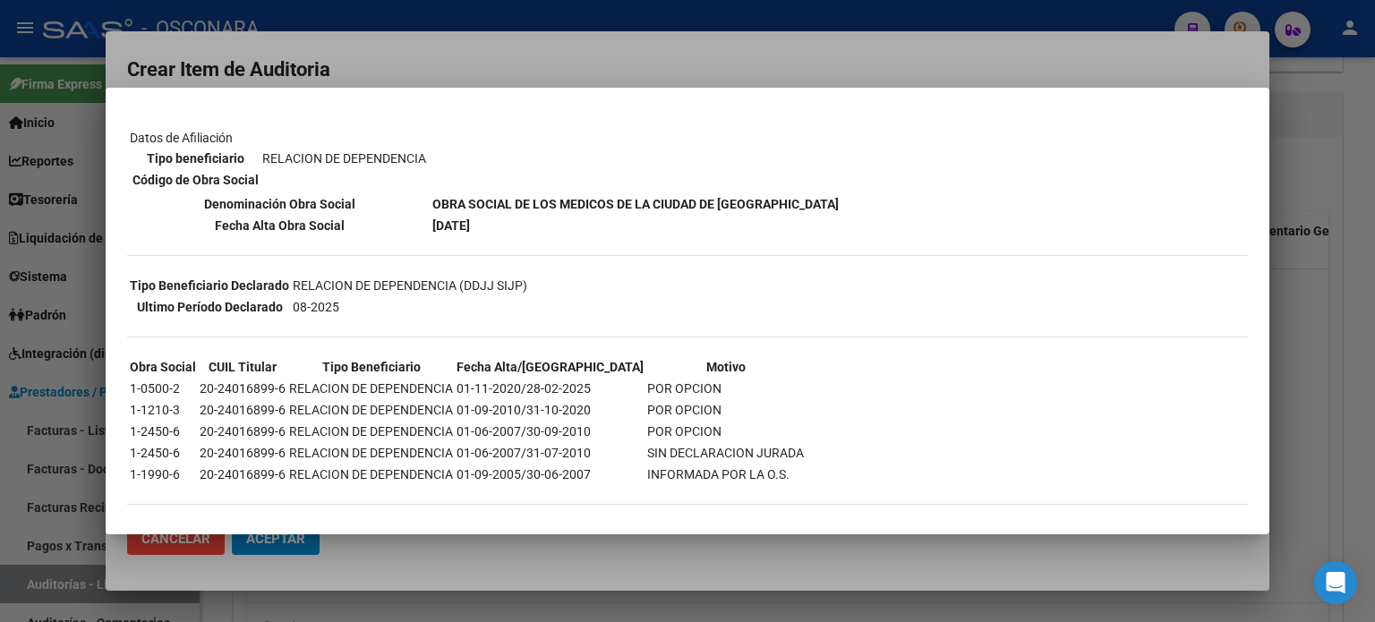
click at [1300, 301] on div at bounding box center [687, 311] width 1375 height 622
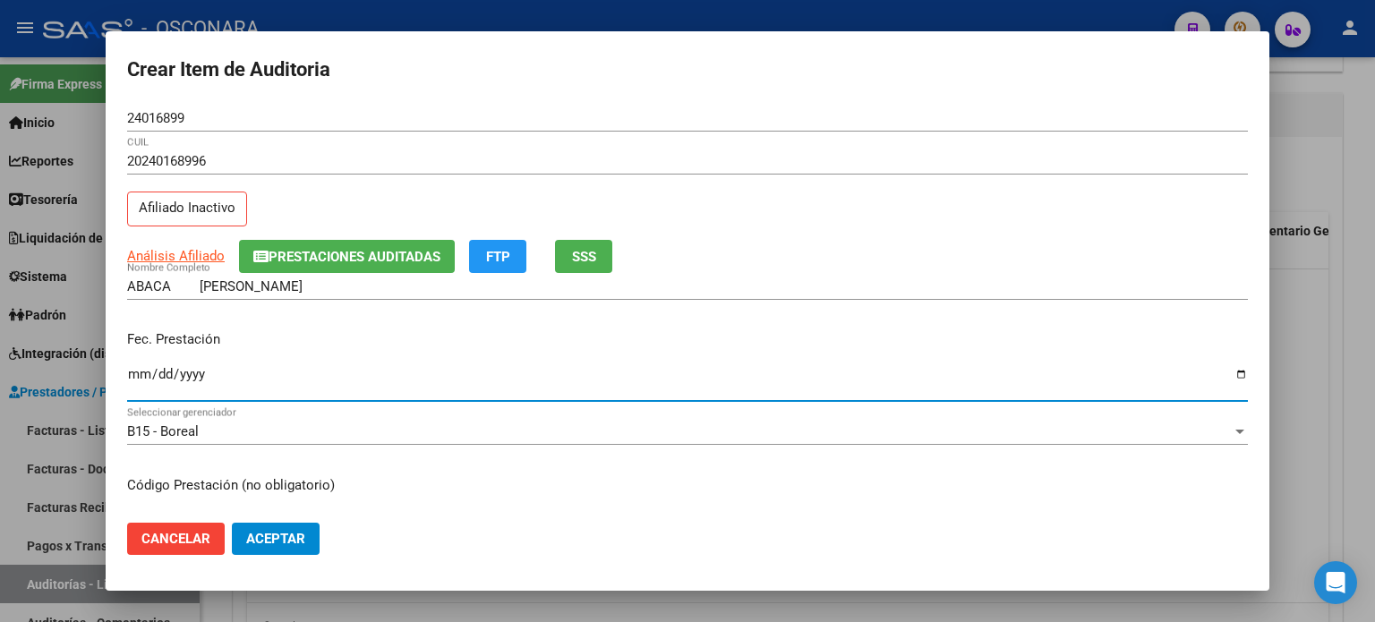
click at [140, 370] on input "Ingresar la fecha" at bounding box center [687, 381] width 1121 height 29
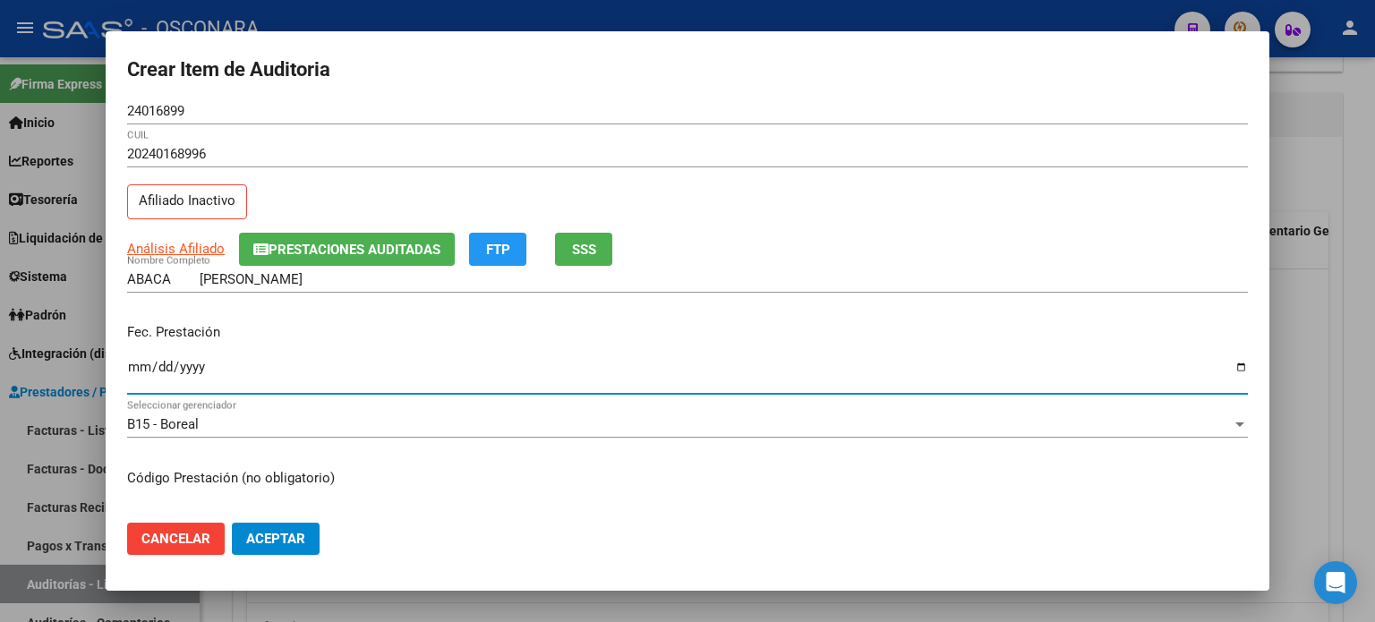
scroll to position [0, 0]
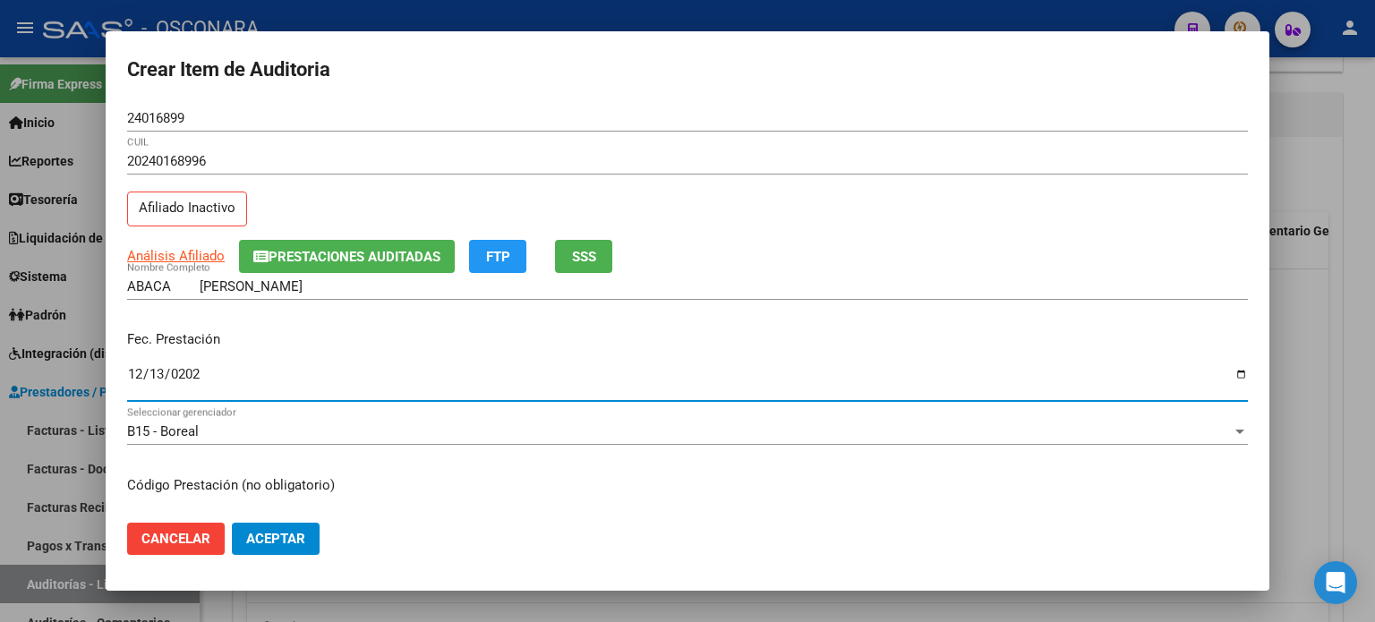
type input "[DATE]"
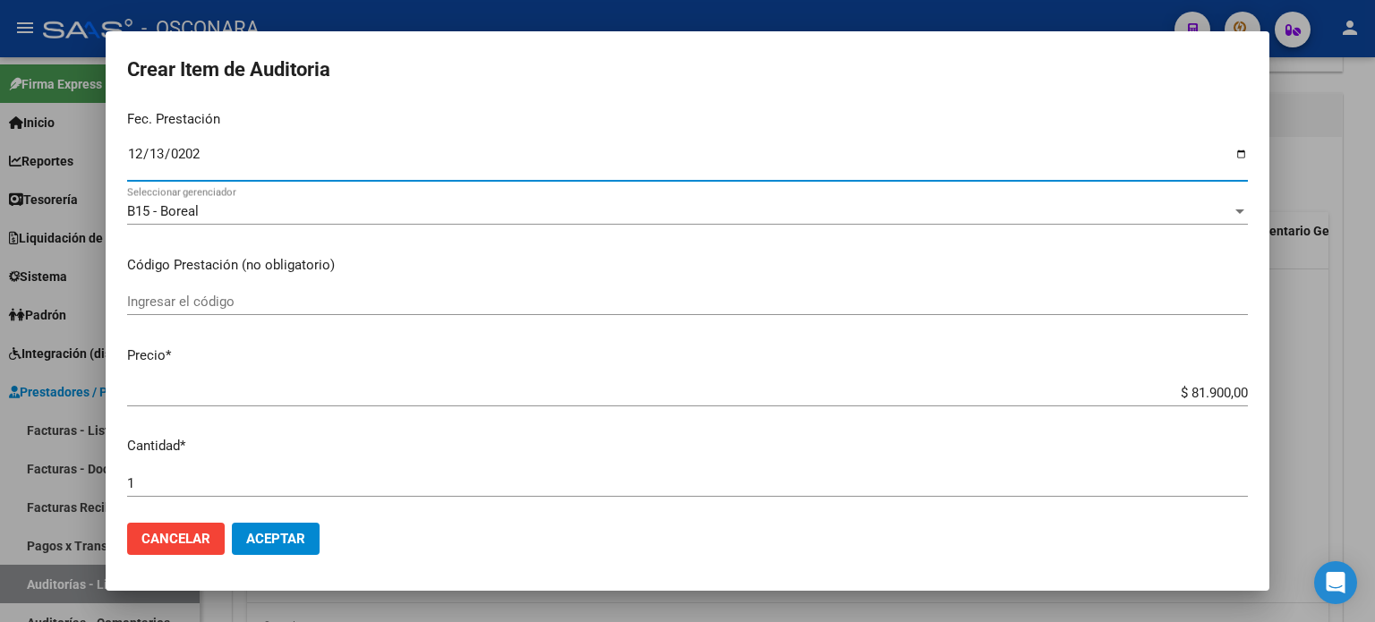
scroll to position [268, 0]
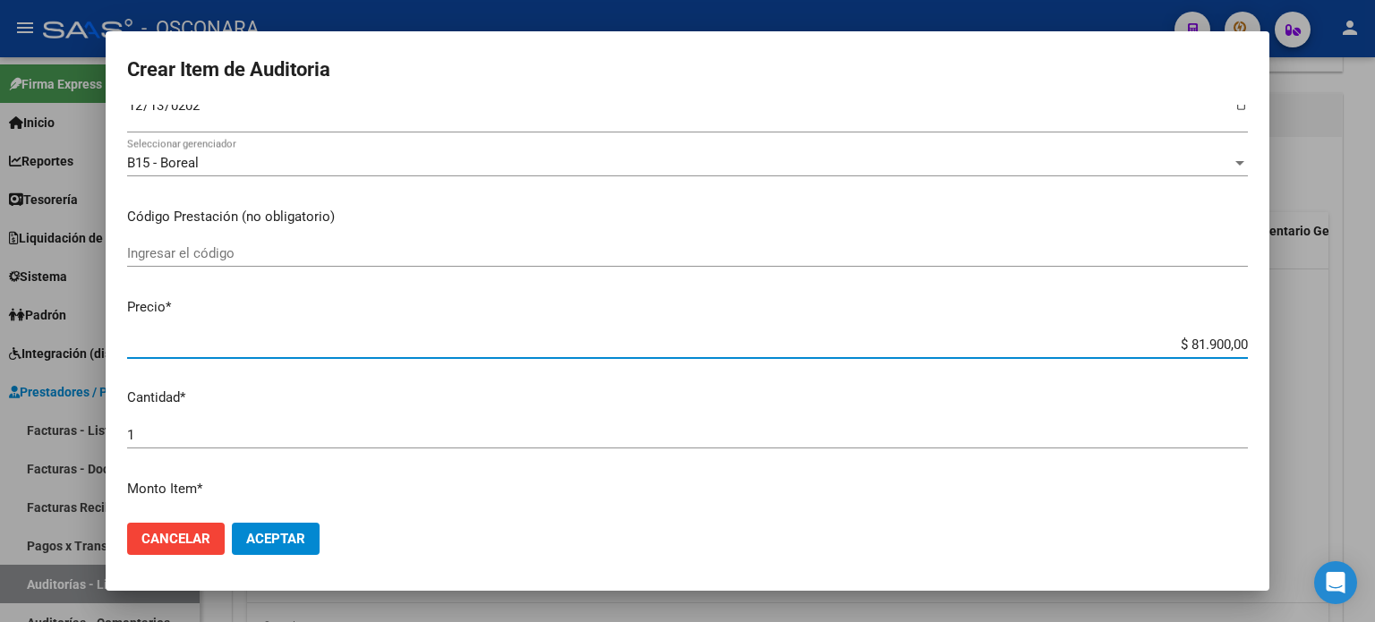
drag, startPoint x: 1214, startPoint y: 343, endPoint x: 1174, endPoint y: 342, distance: 39.4
click at [1174, 342] on input "$ 81.900,00" at bounding box center [687, 345] width 1121 height 16
type input "$ 2,00"
type input "$ 27,00"
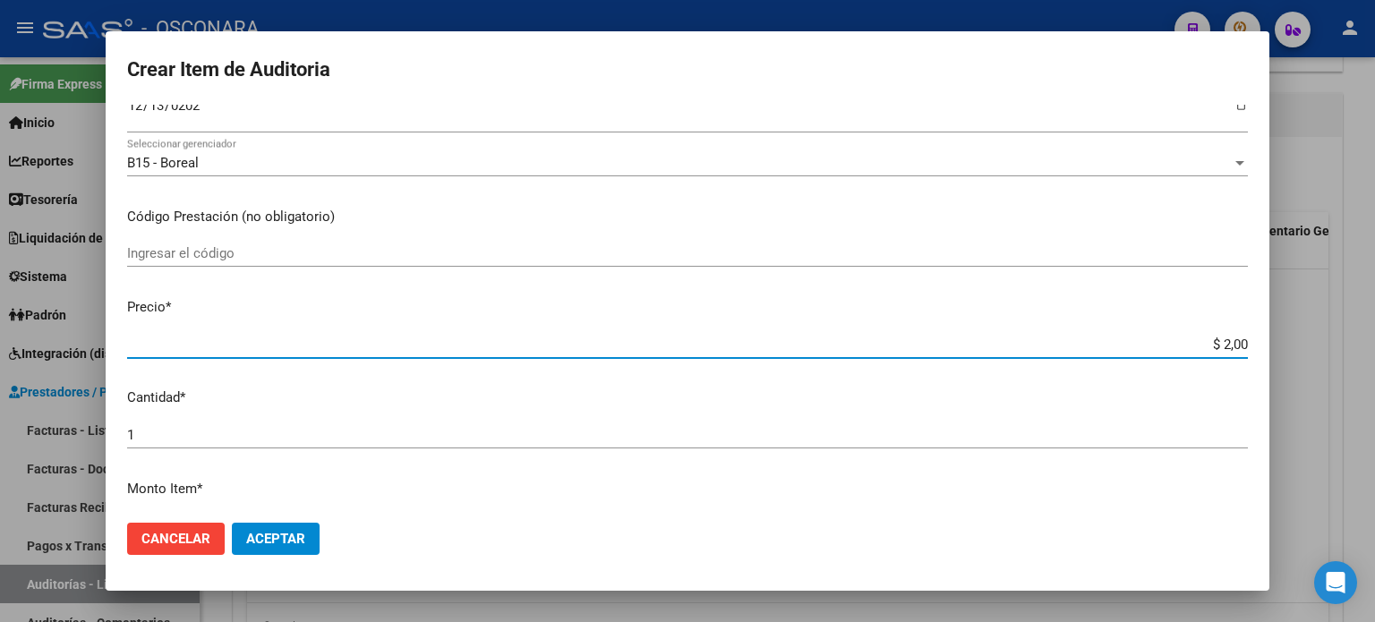
type input "$ 27,00"
type input "$ 2,00"
type input "$ 28,00"
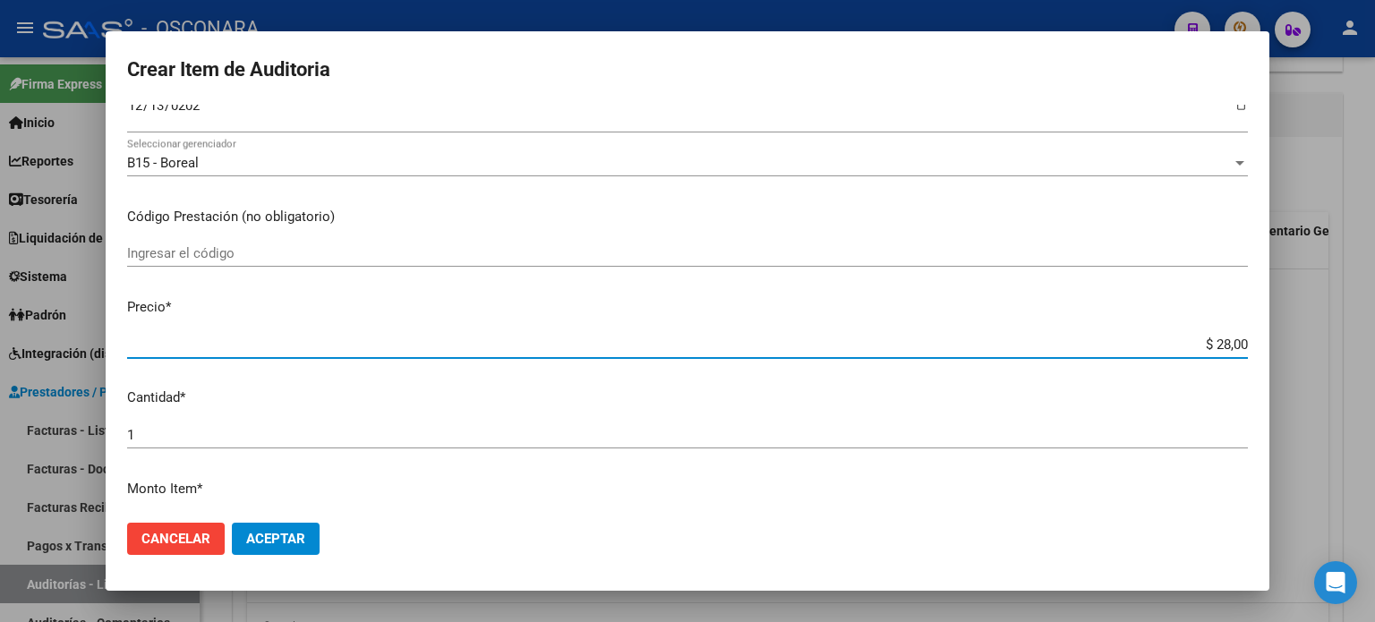
type input "$ 284,00"
type input "$ 2.840,00"
type input "$ 28.400,00"
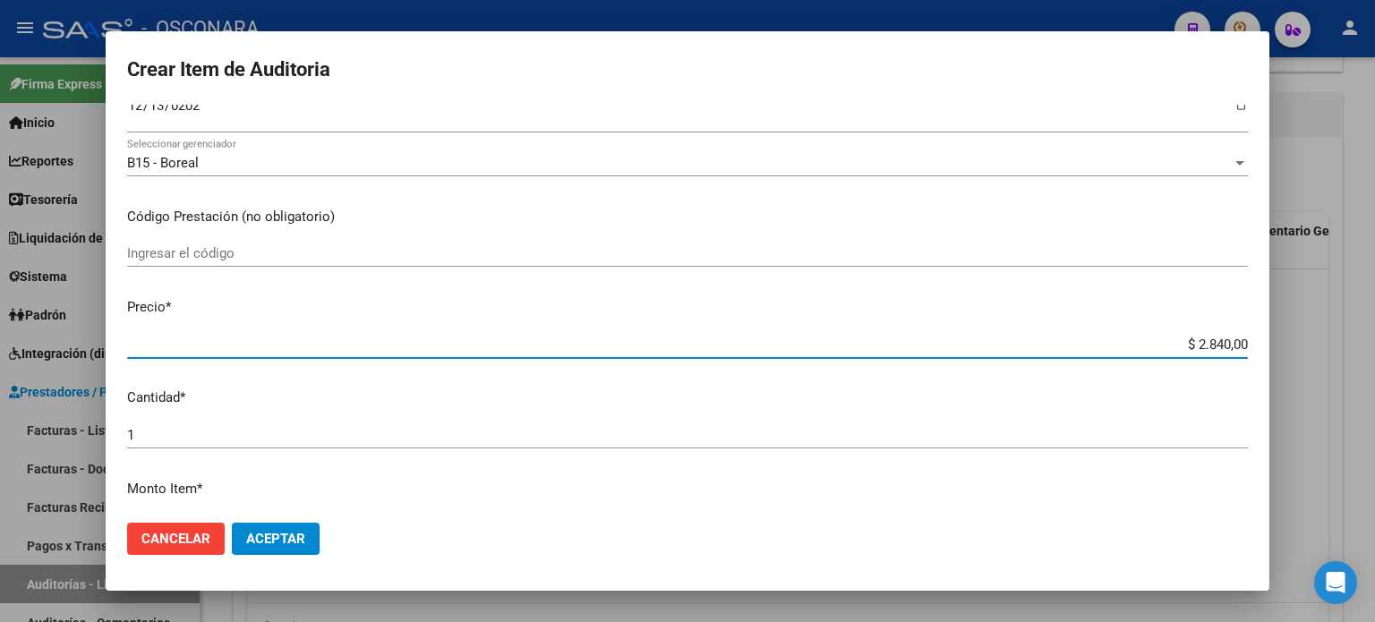
type input "$ 28.400,00"
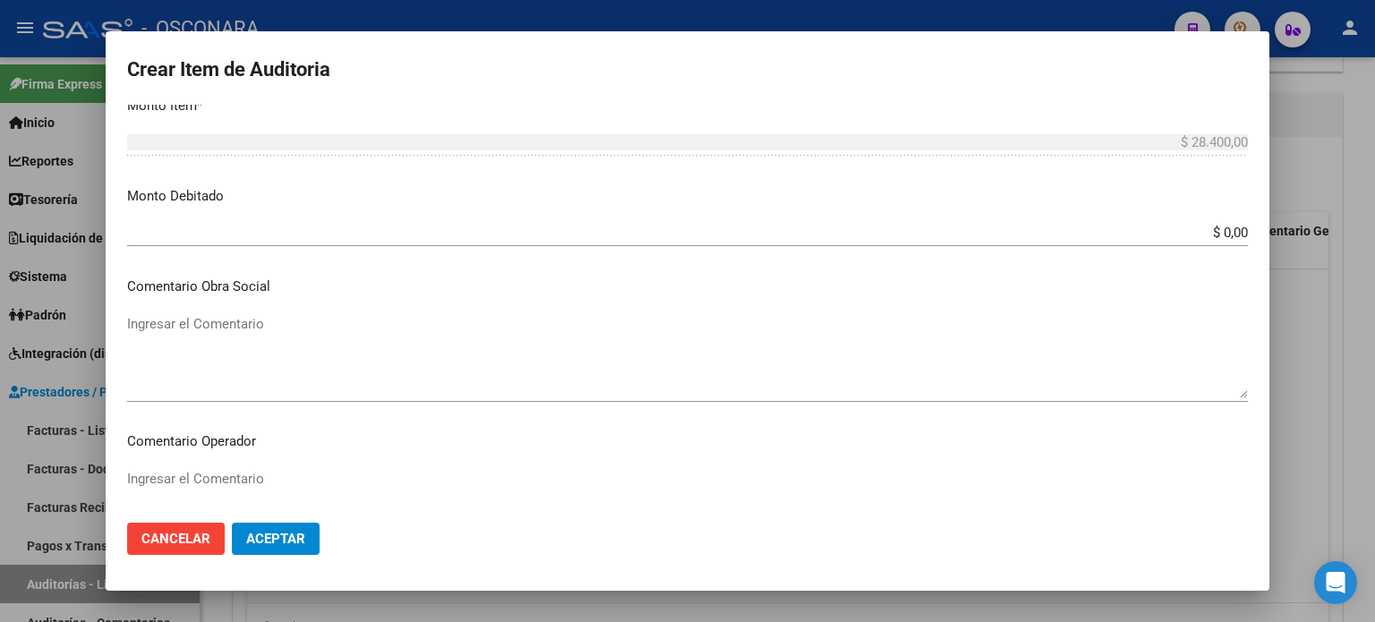
scroll to position [716, 0]
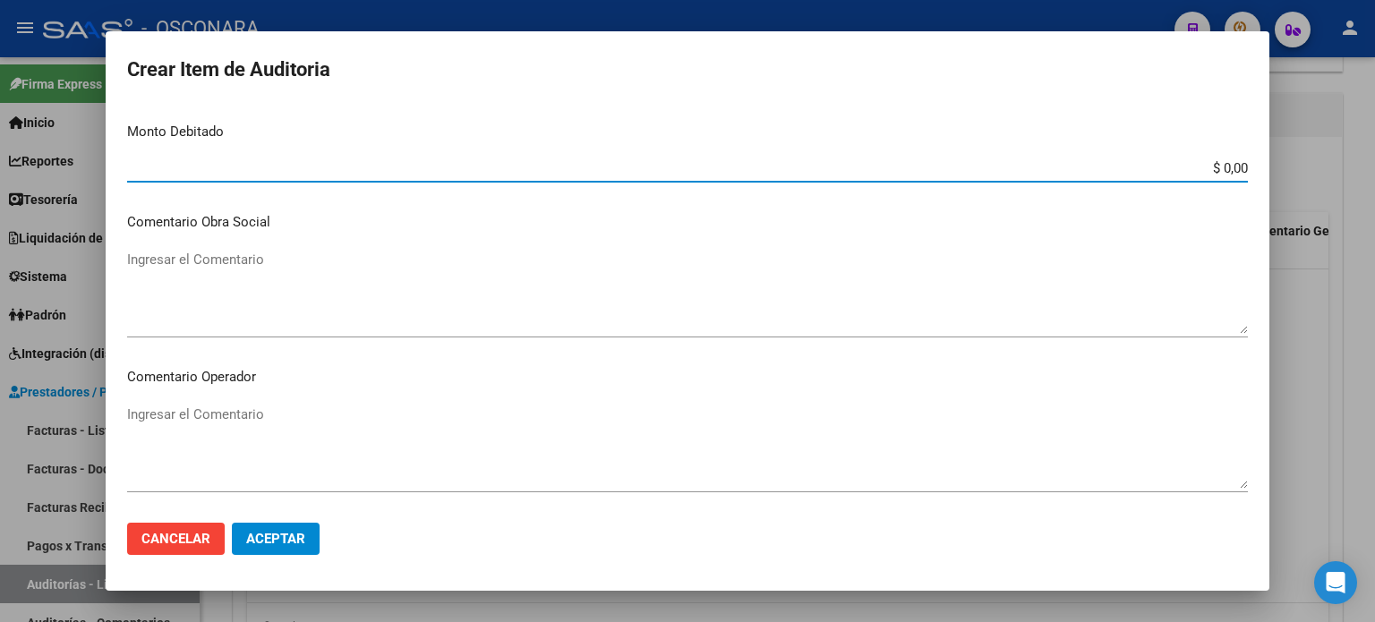
click at [1215, 167] on input "$ 0,00" at bounding box center [687, 168] width 1121 height 16
type input "$ 28.400,00"
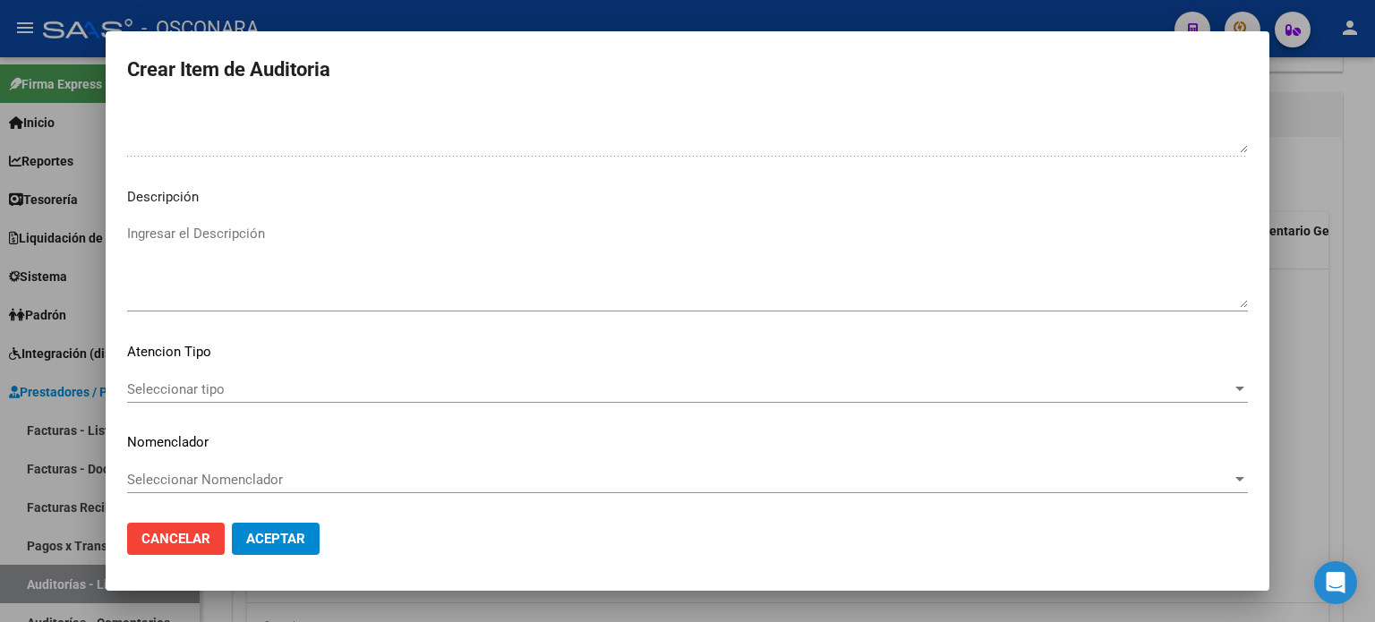
scroll to position [1206, 0]
click at [204, 227] on textarea "Ingresar el Descripción" at bounding box center [687, 266] width 1121 height 84
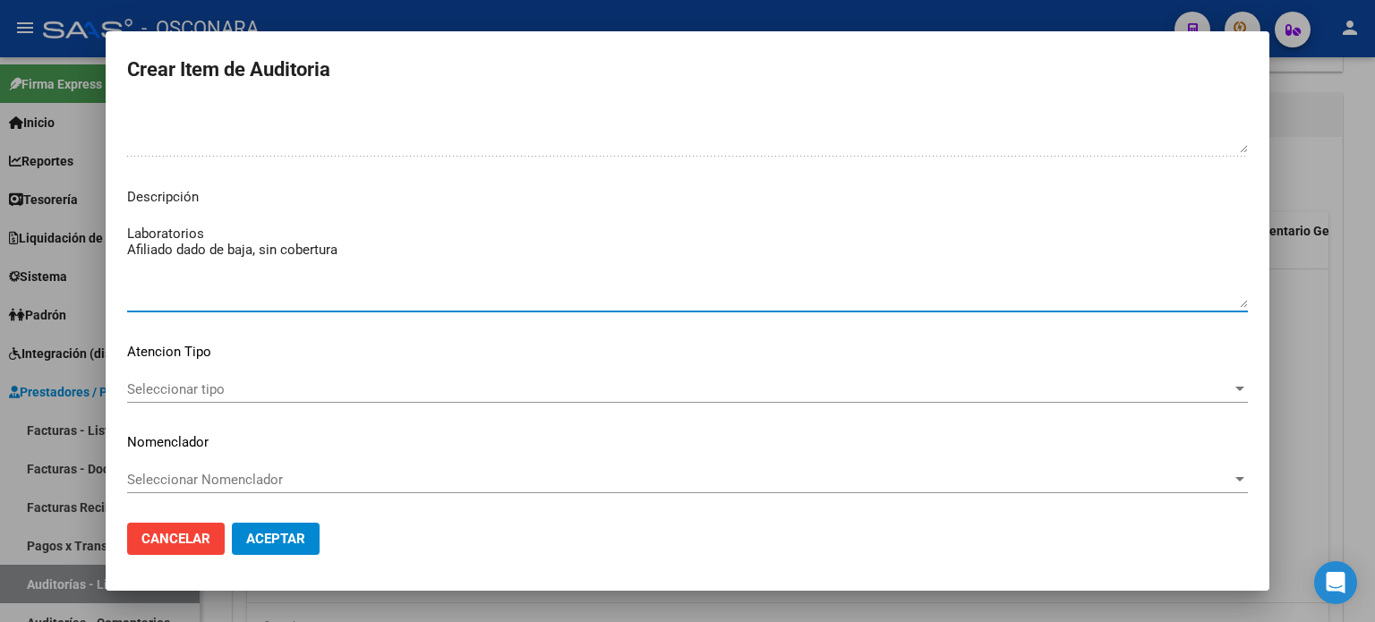
type textarea "Laboratorios Afiliado dado de baja, sin cobertura"
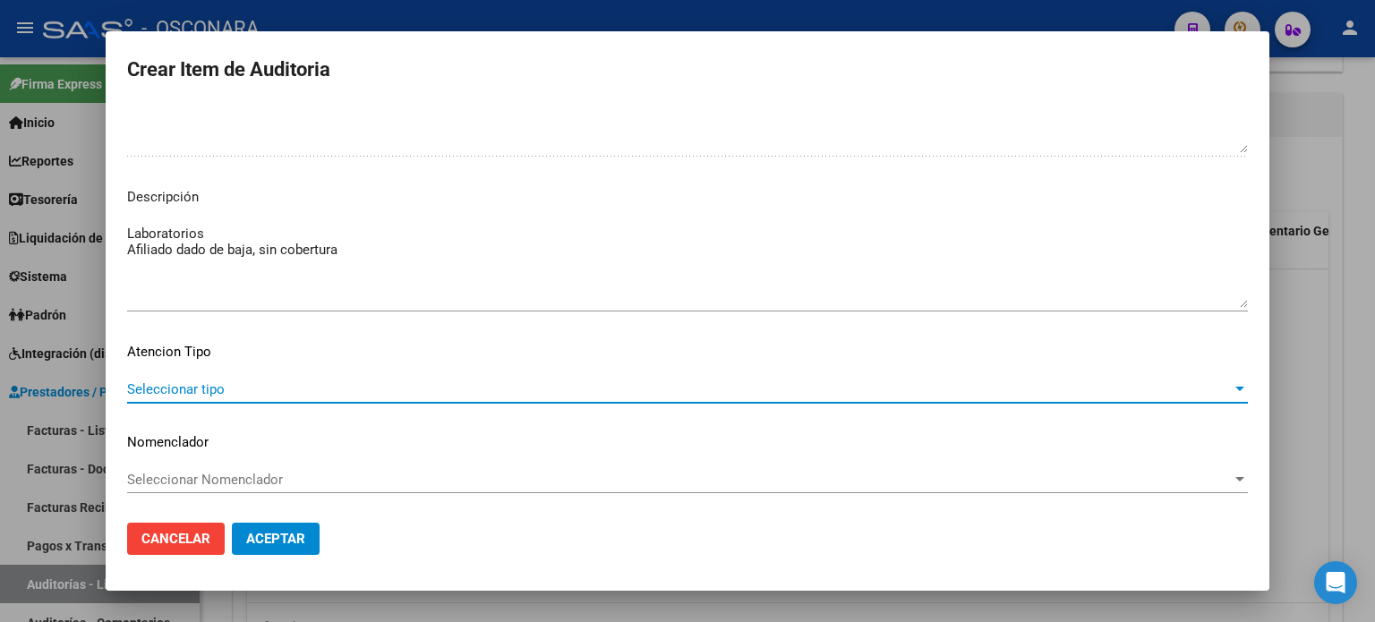
click at [210, 382] on span "Seleccionar tipo" at bounding box center [679, 389] width 1104 height 16
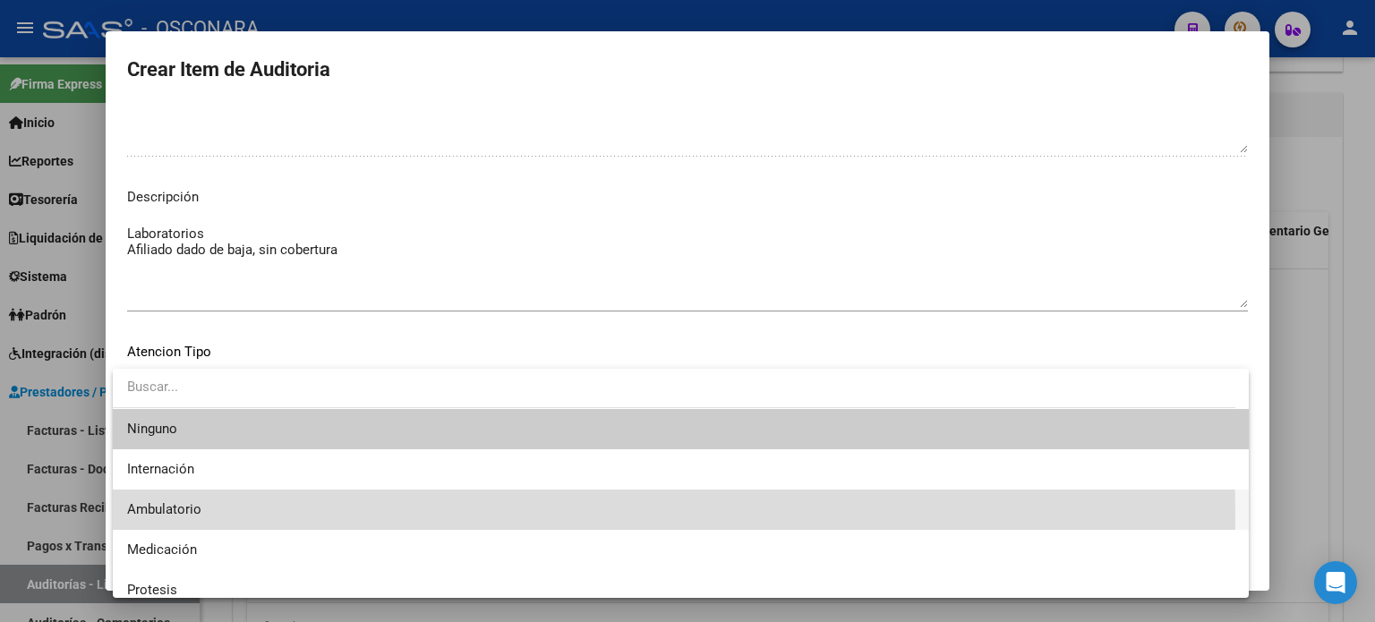
click at [178, 518] on span "Ambulatorio" at bounding box center [680, 510] width 1107 height 40
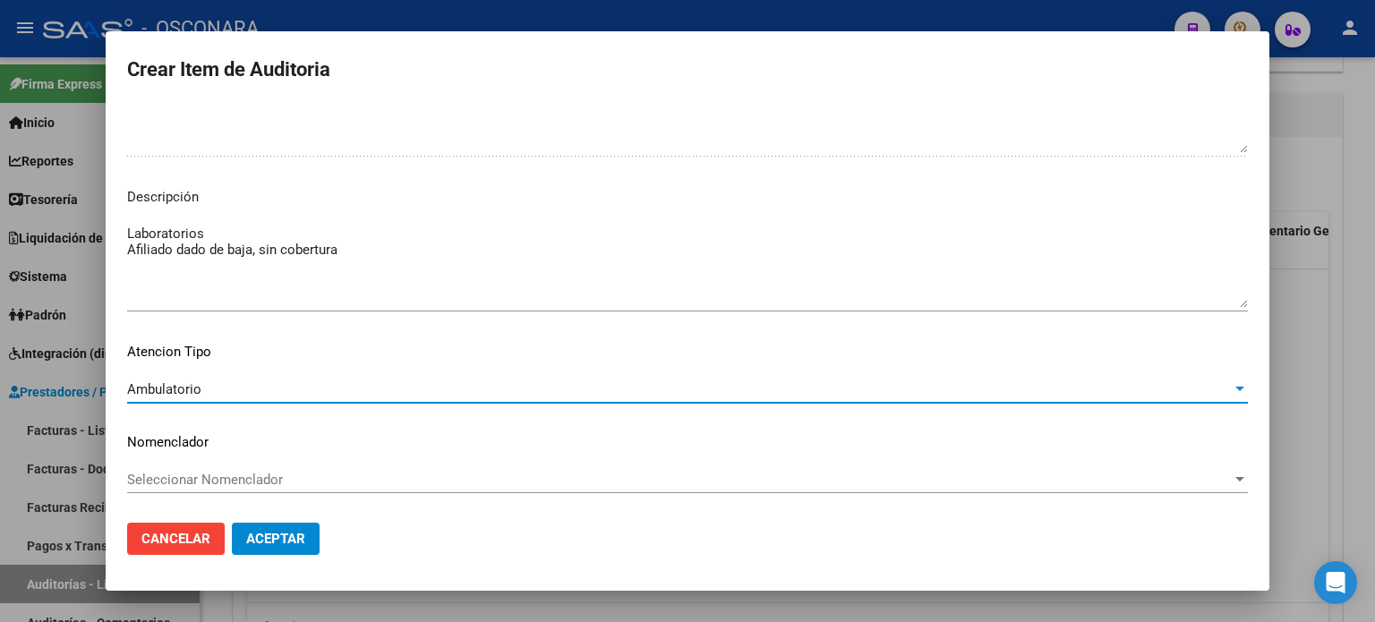
click at [303, 541] on span "Aceptar" at bounding box center [275, 539] width 59 height 16
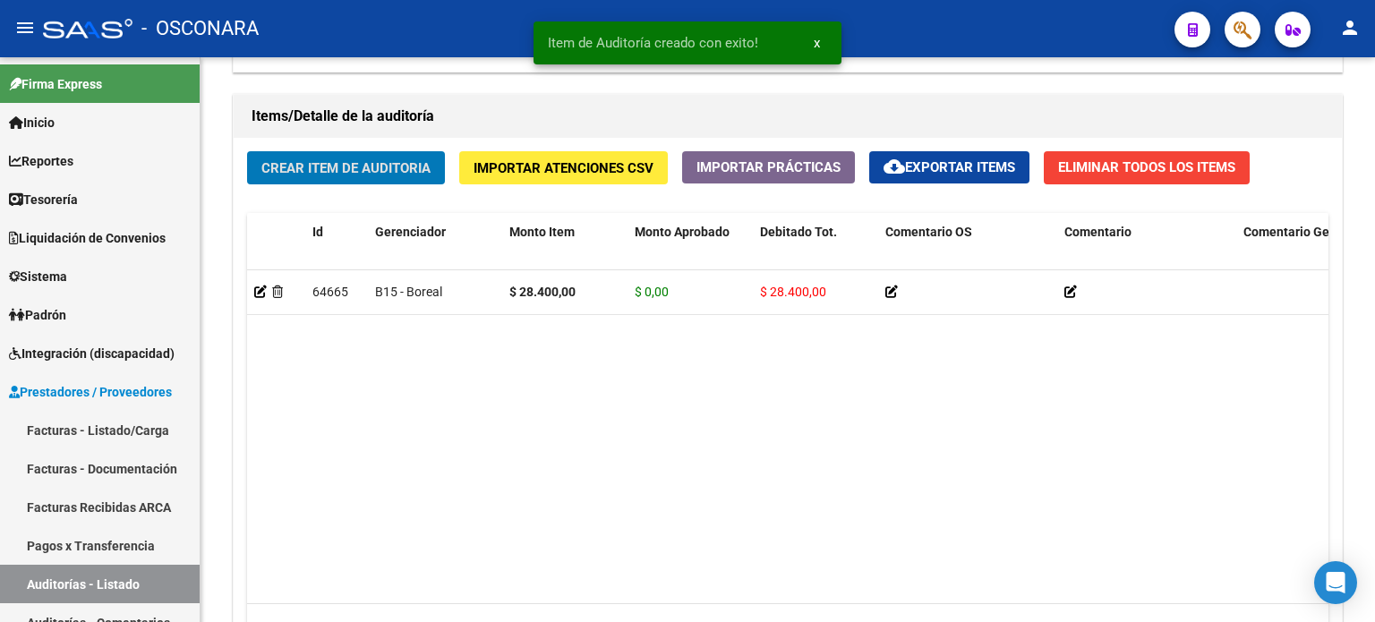
scroll to position [1270, 0]
